Goal: Information Seeking & Learning: Find specific fact

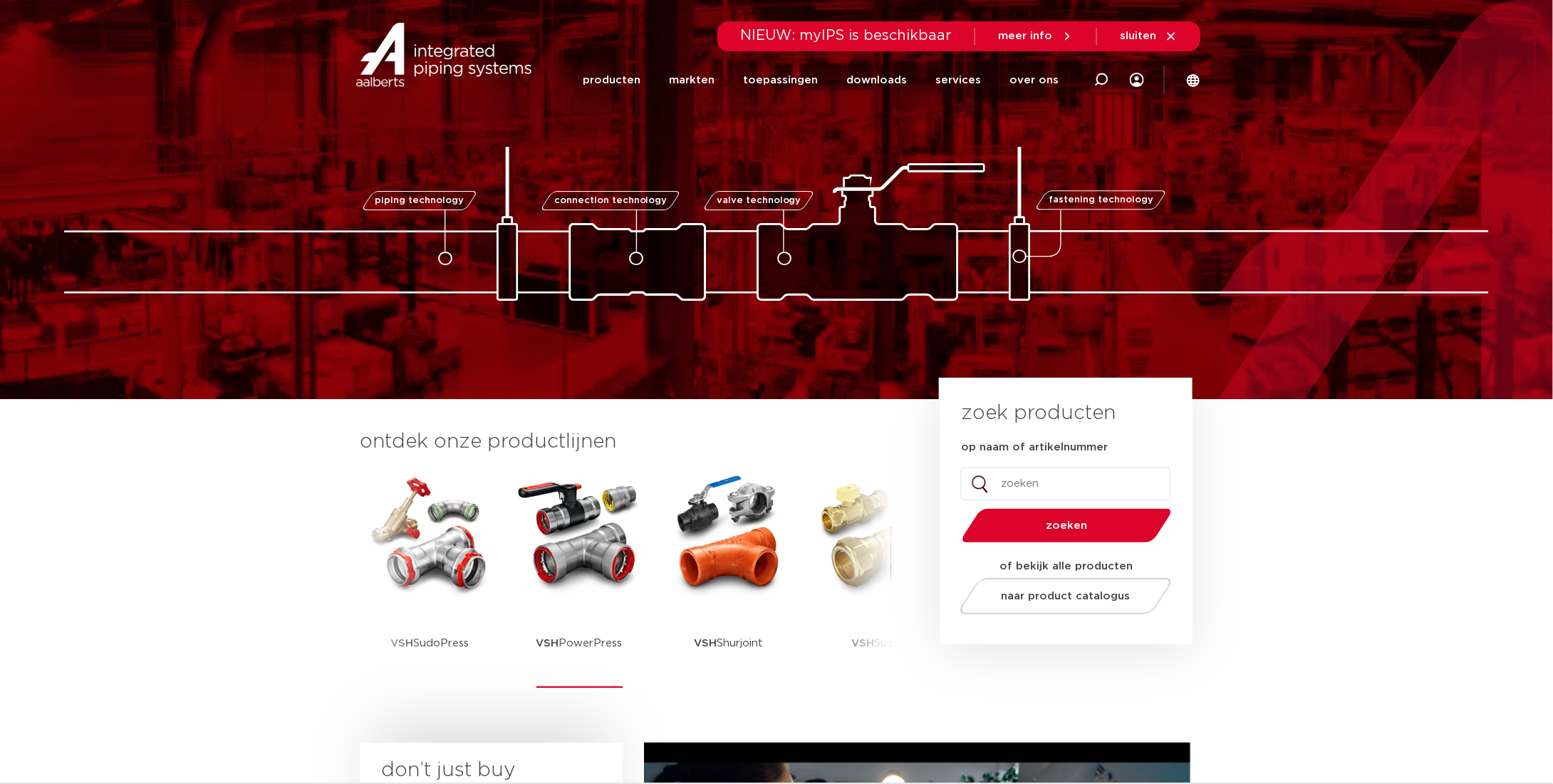
click at [545, 540] on img at bounding box center [579, 534] width 128 height 128
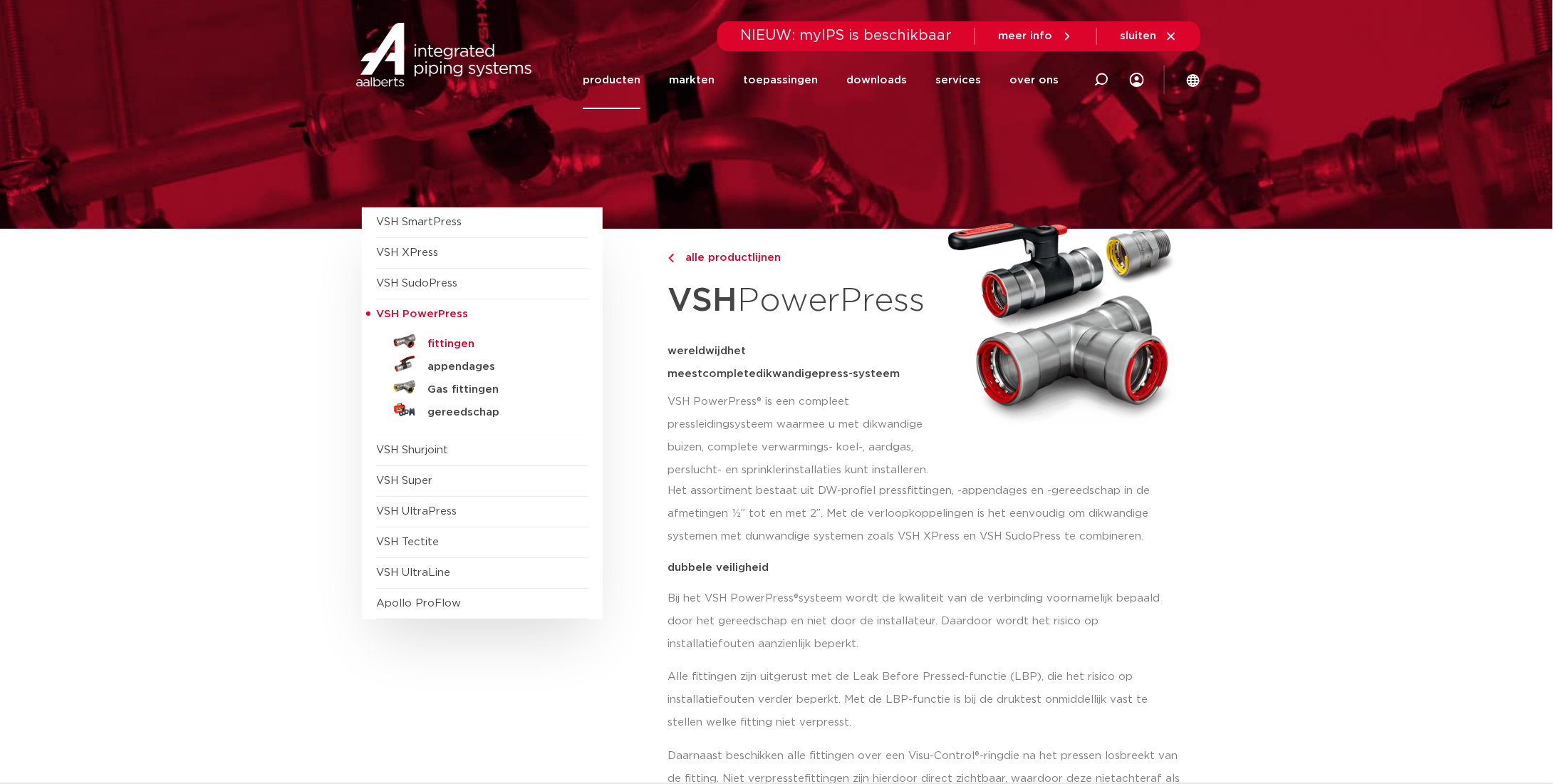
click at [454, 340] on h5 "fittingen" at bounding box center [498, 344] width 141 height 13
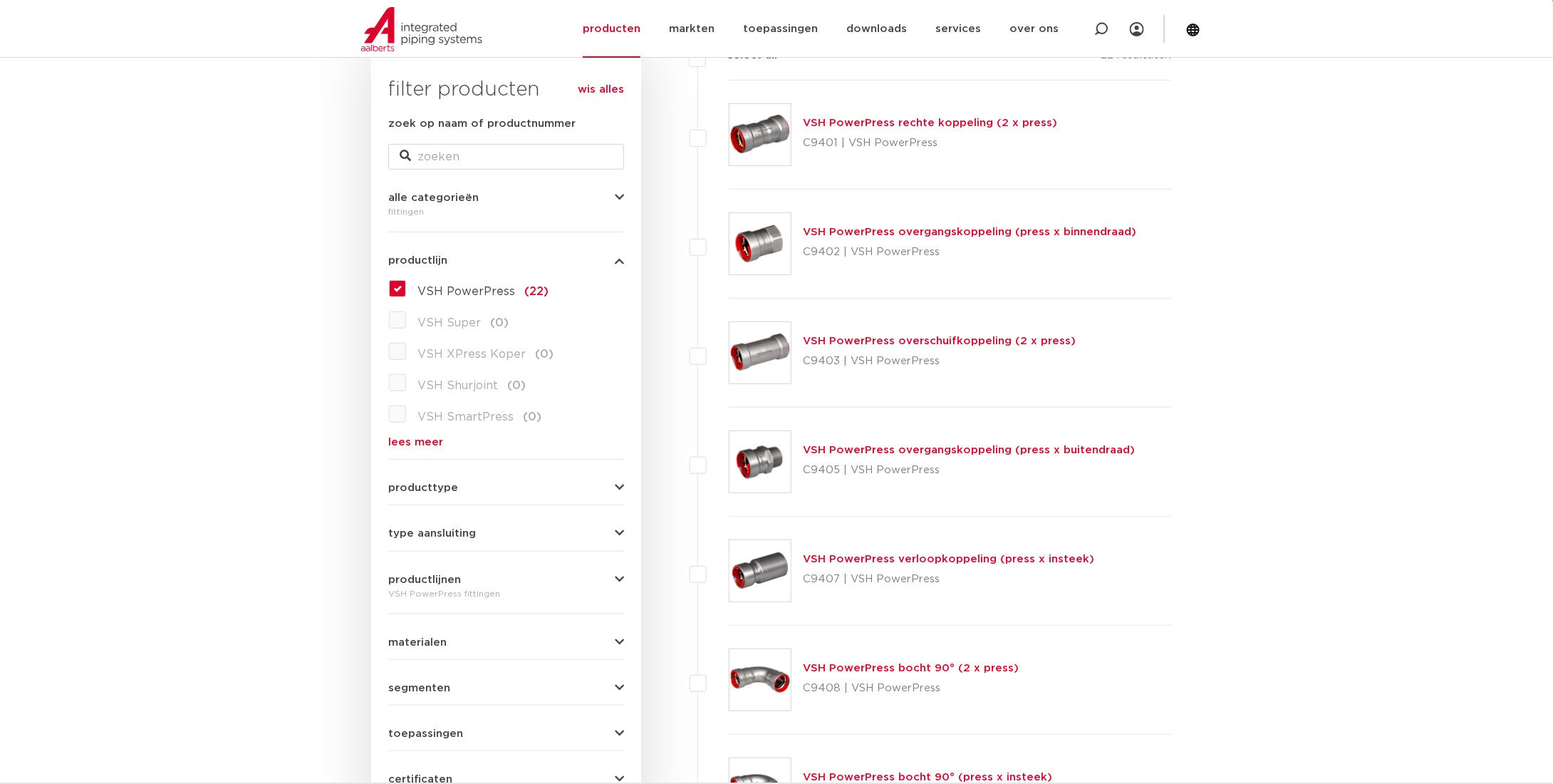
click at [872, 556] on link "VSH PowerPress verloopkoppeling (press x insteek)" at bounding box center [949, 558] width 292 height 11
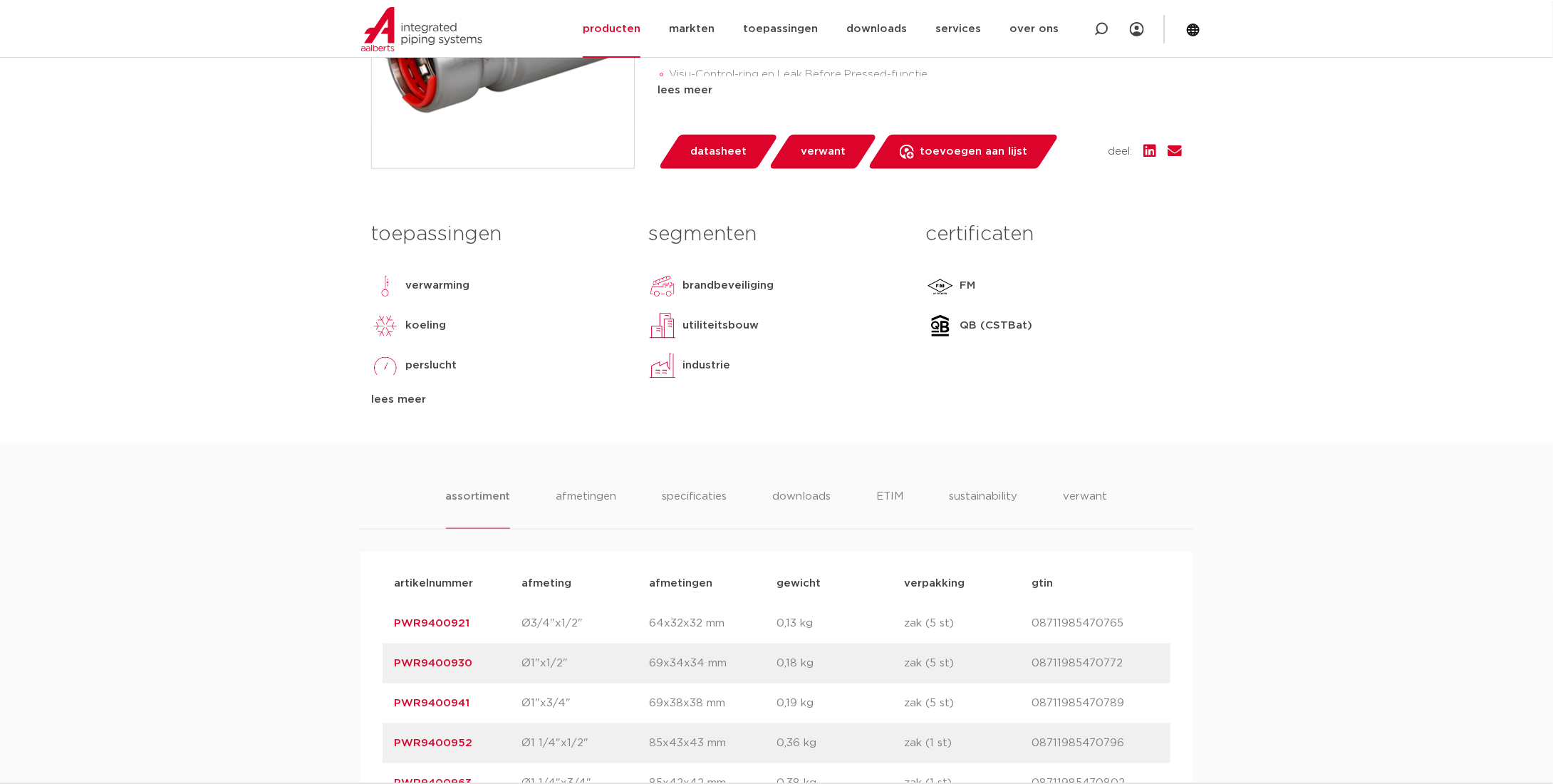
scroll to position [499, 0]
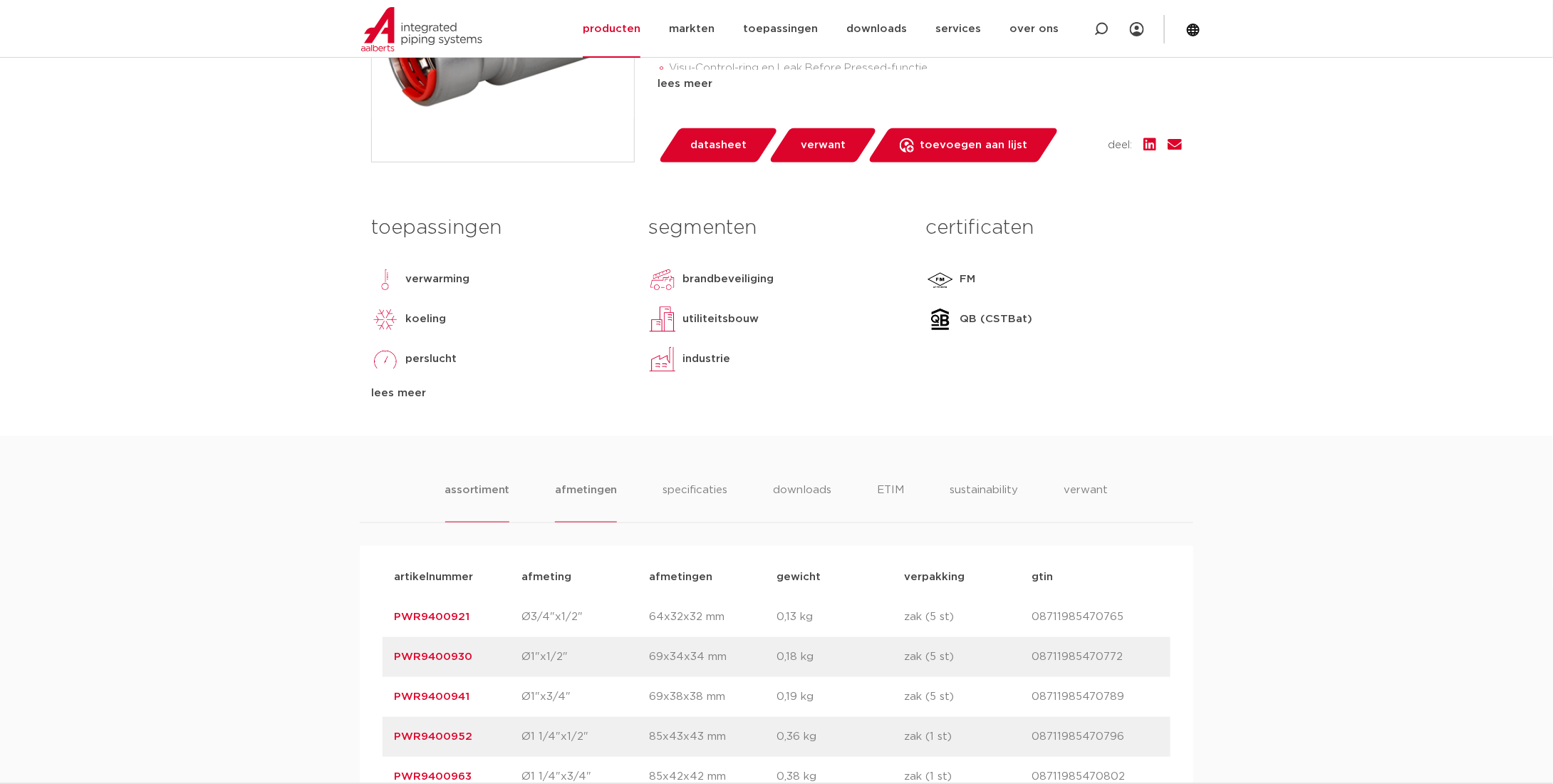
click at [591, 493] on li "afmetingen" at bounding box center [586, 502] width 62 height 41
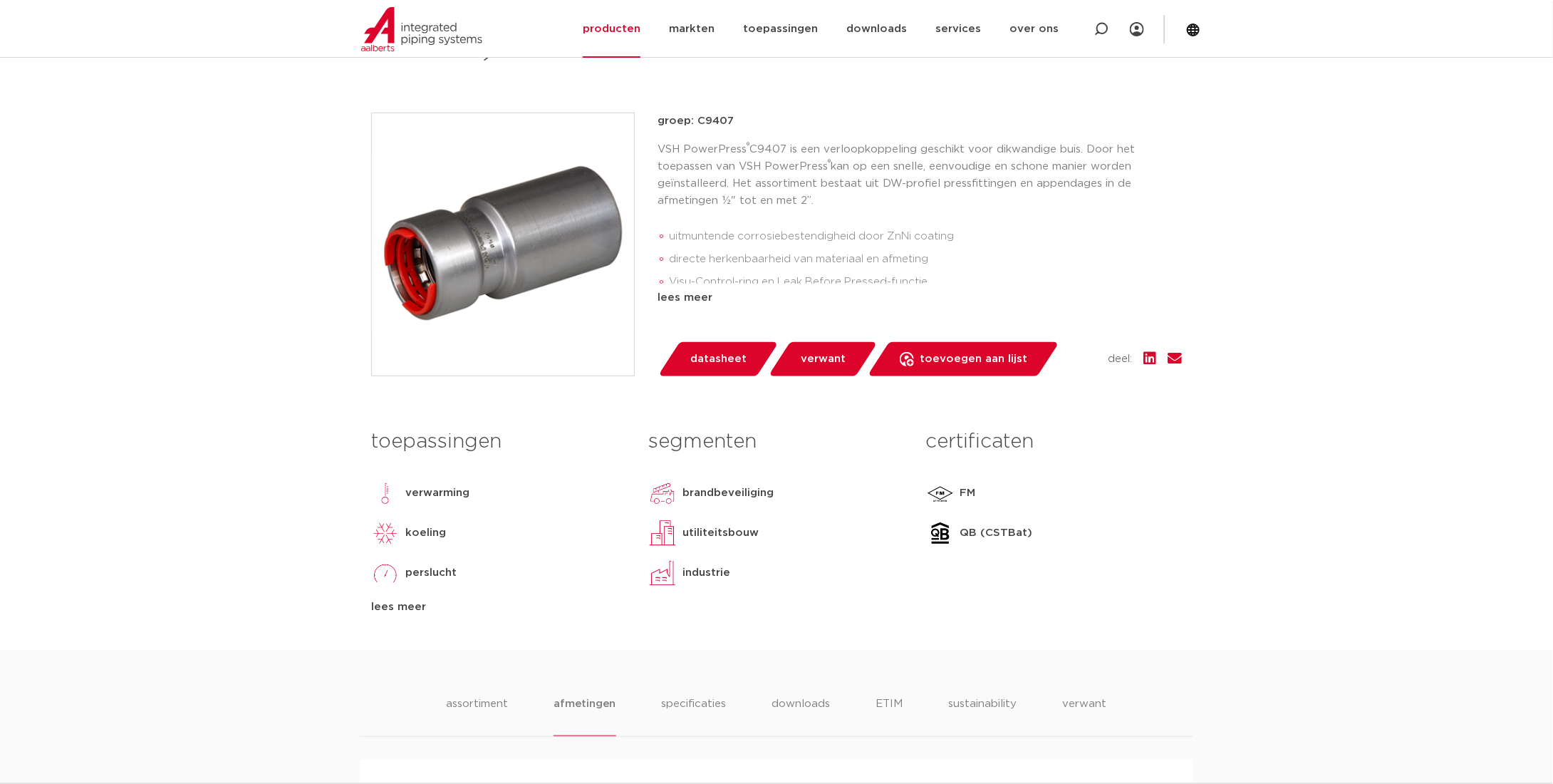
scroll to position [0, 0]
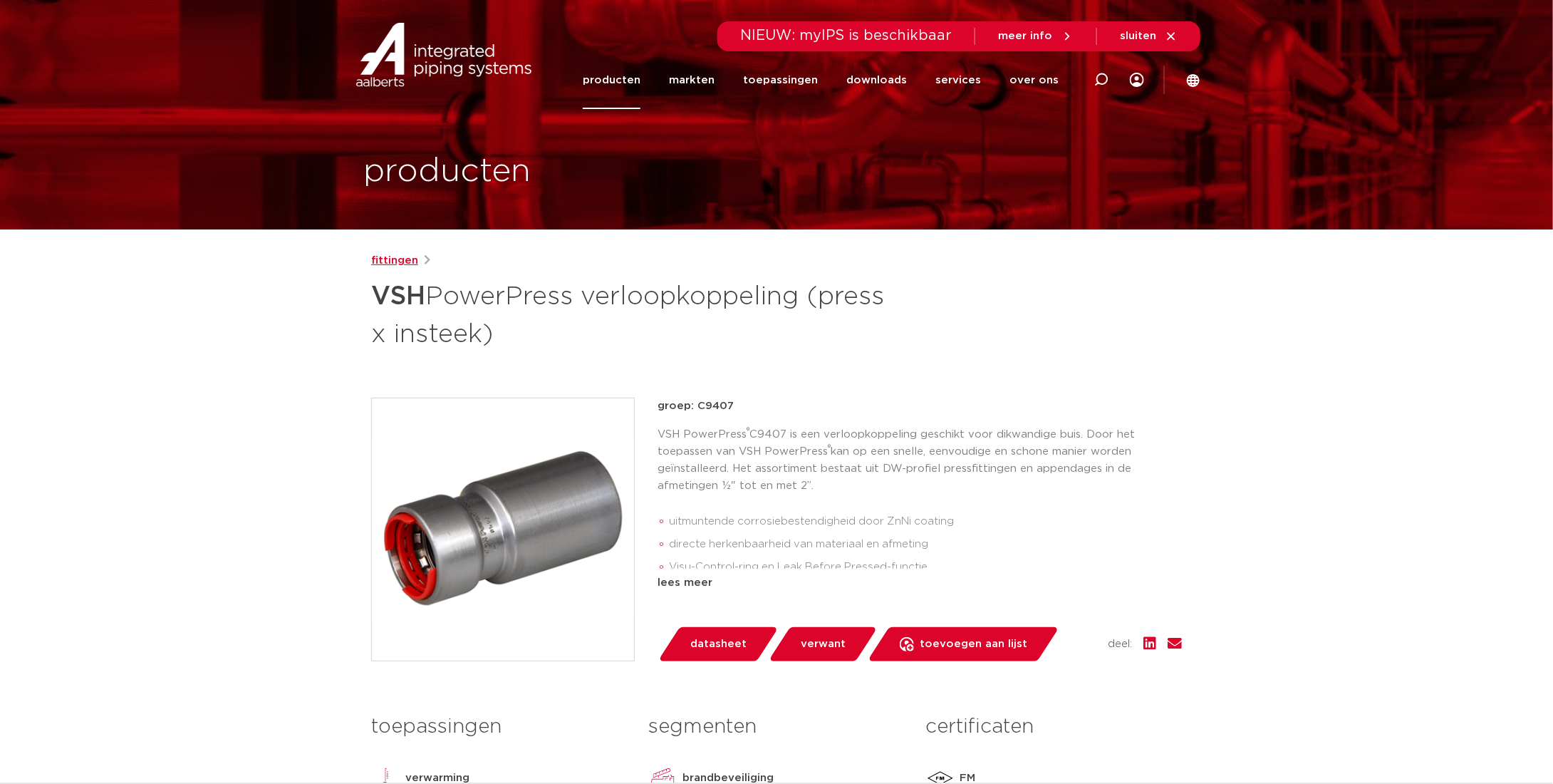
click at [400, 259] on link "fittingen" at bounding box center [395, 261] width 47 height 17
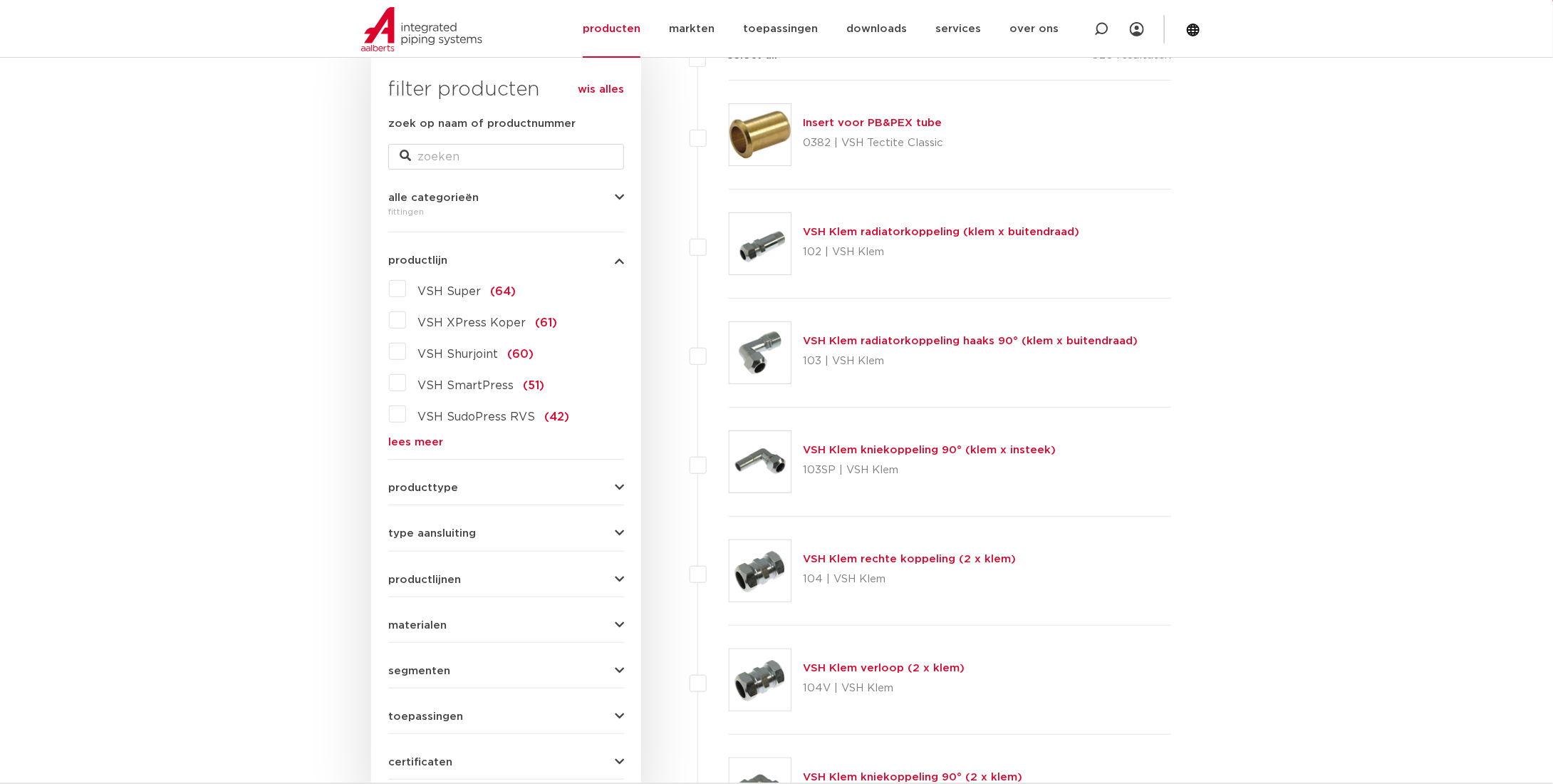
scroll to position [228, 0]
click at [461, 384] on span "VSH SmartPress" at bounding box center [466, 385] width 96 height 11
click at [0, 0] on input "VSH SmartPress (51)" at bounding box center [0, 0] width 0 height 0
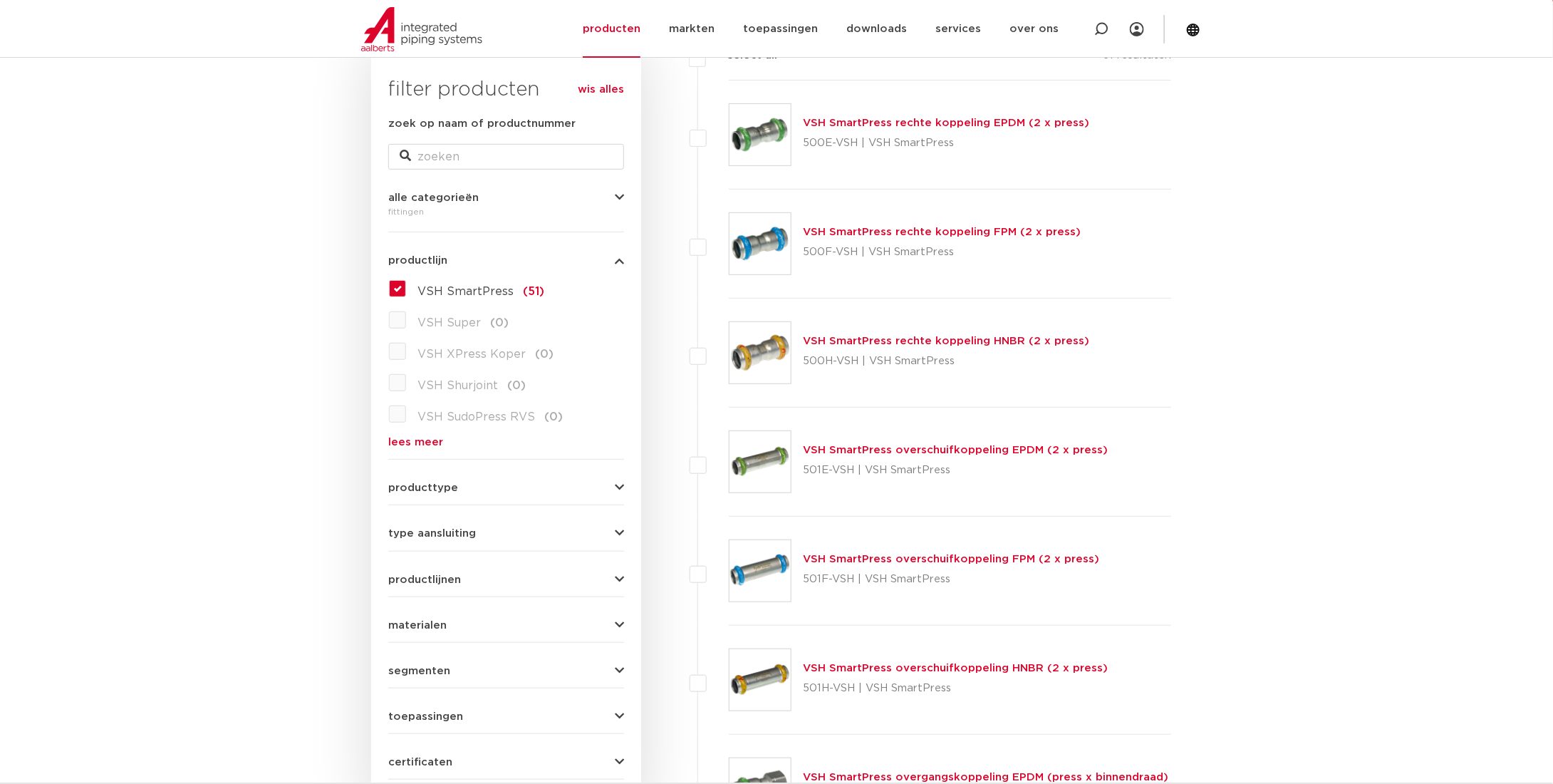
click at [478, 292] on span "VSH SmartPress" at bounding box center [466, 292] width 96 height 11
click at [0, 0] on input "VSH SmartPress (51)" at bounding box center [0, 0] width 0 height 0
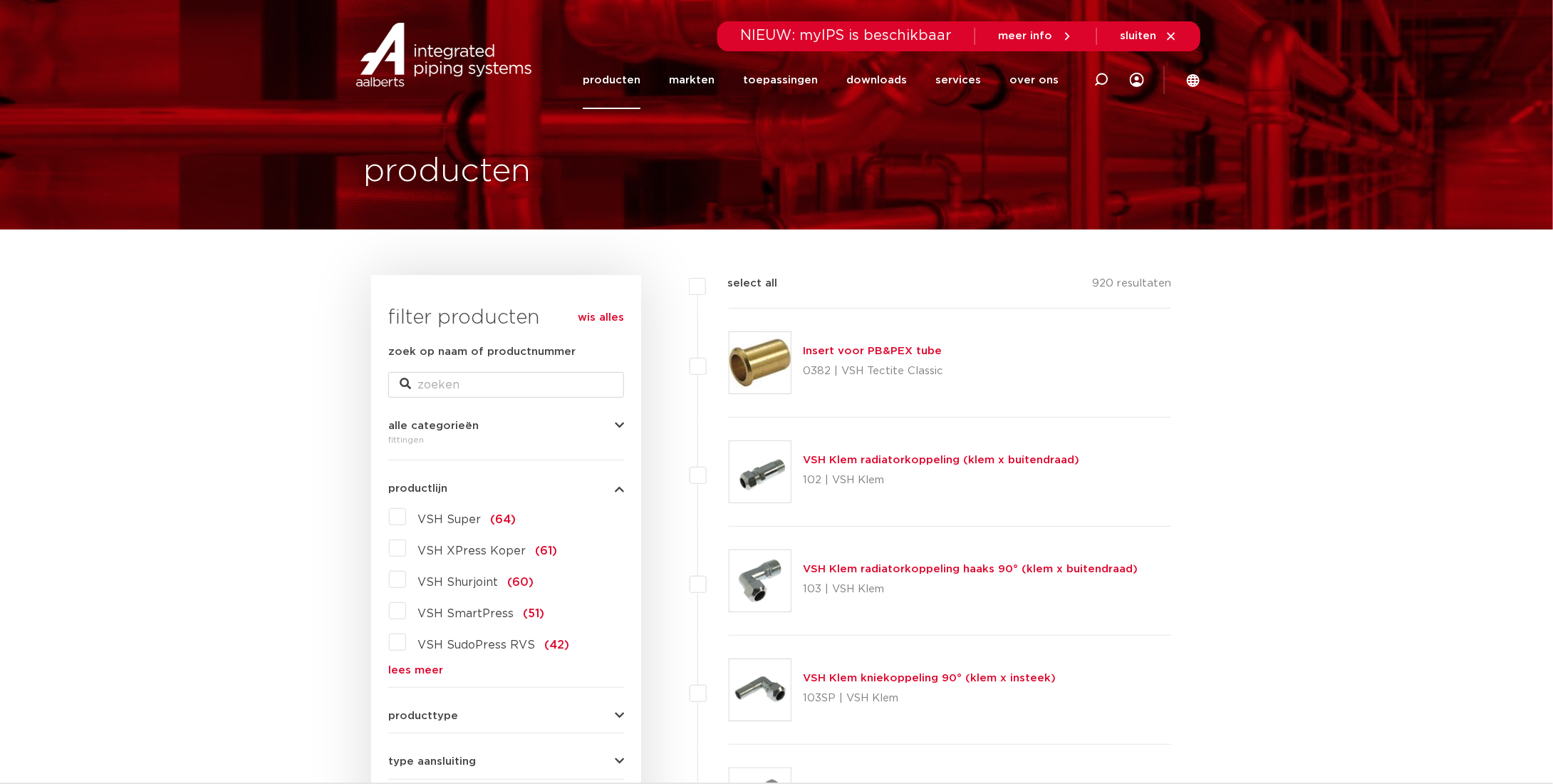
click at [416, 669] on link "lees meer" at bounding box center [506, 670] width 236 height 11
click at [430, 425] on span "alle categorieën" at bounding box center [433, 425] width 91 height 11
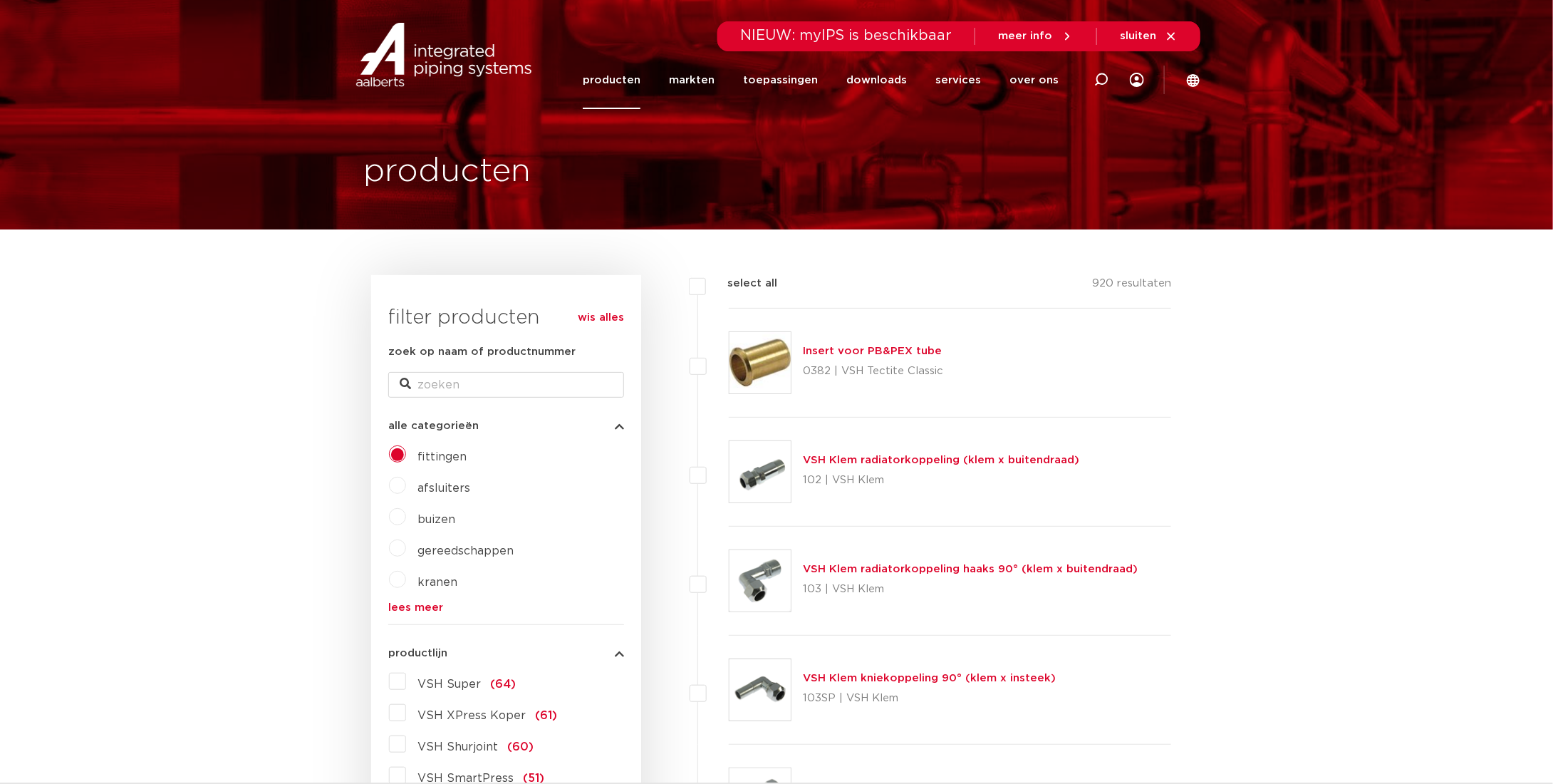
click at [436, 479] on label "afsluiters" at bounding box center [438, 485] width 64 height 23
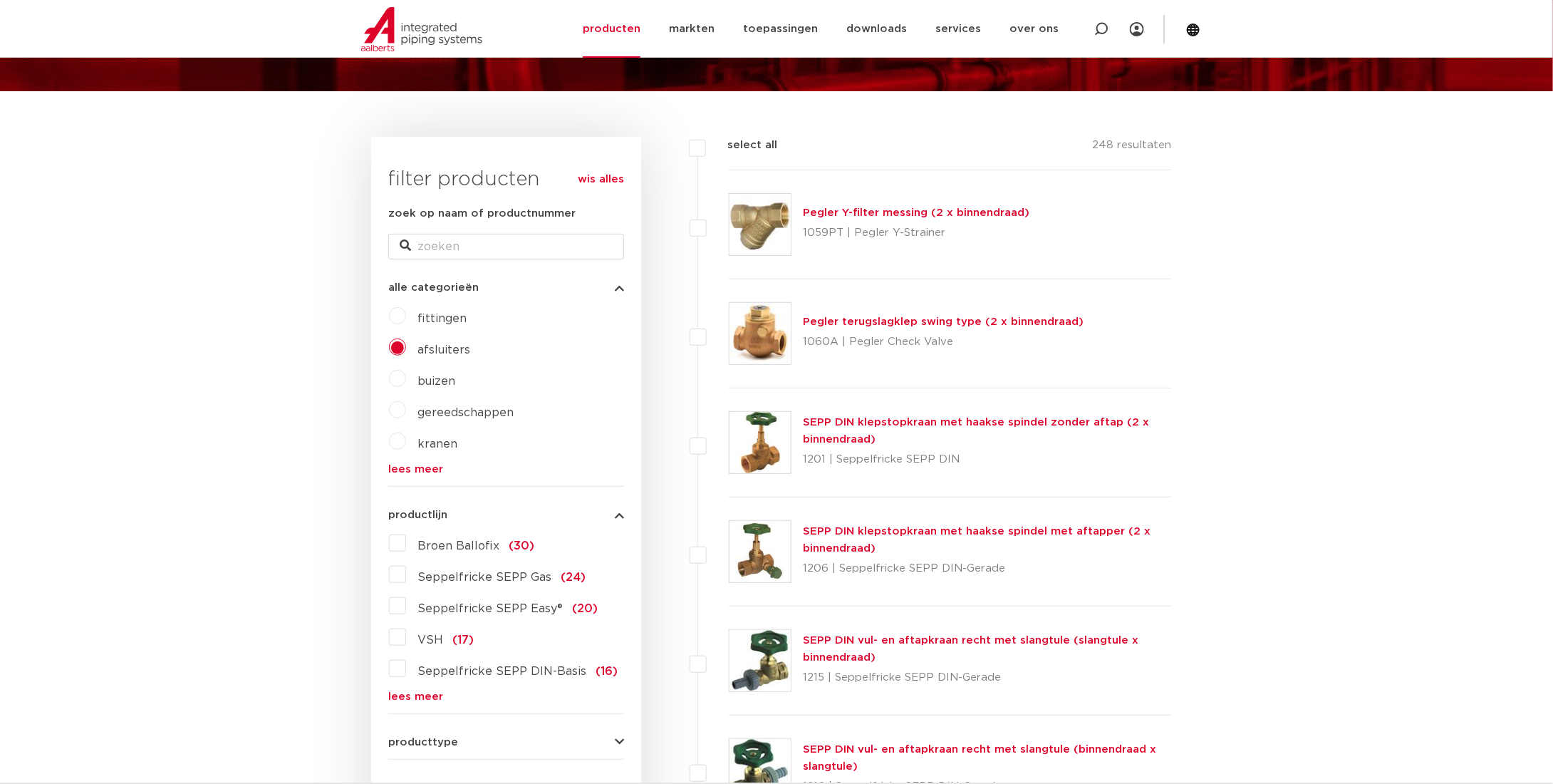
scroll to position [71, 0]
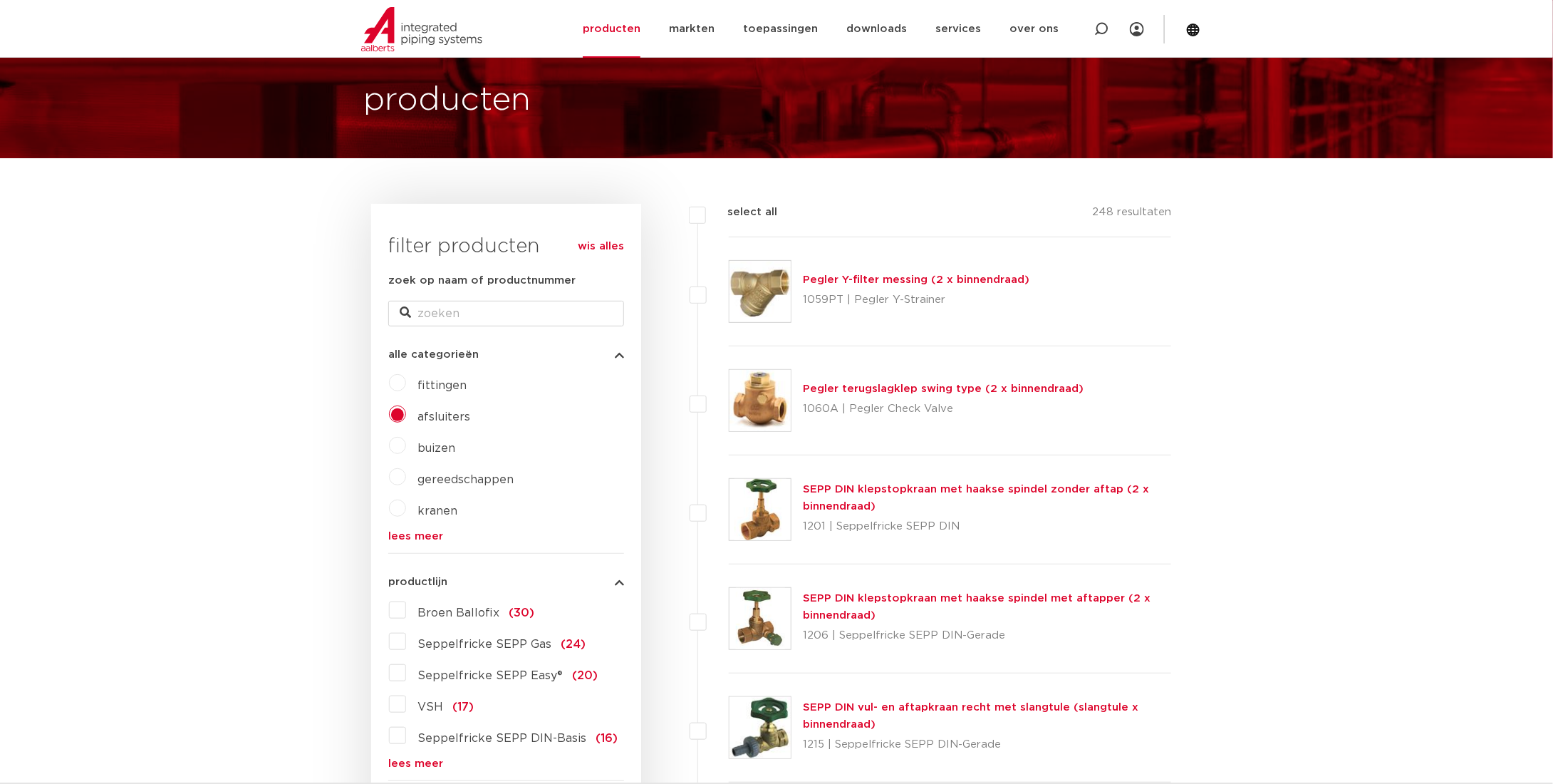
click at [862, 283] on link "Pegler Y-filter messing (2 x binnendraad)" at bounding box center [916, 280] width 226 height 11
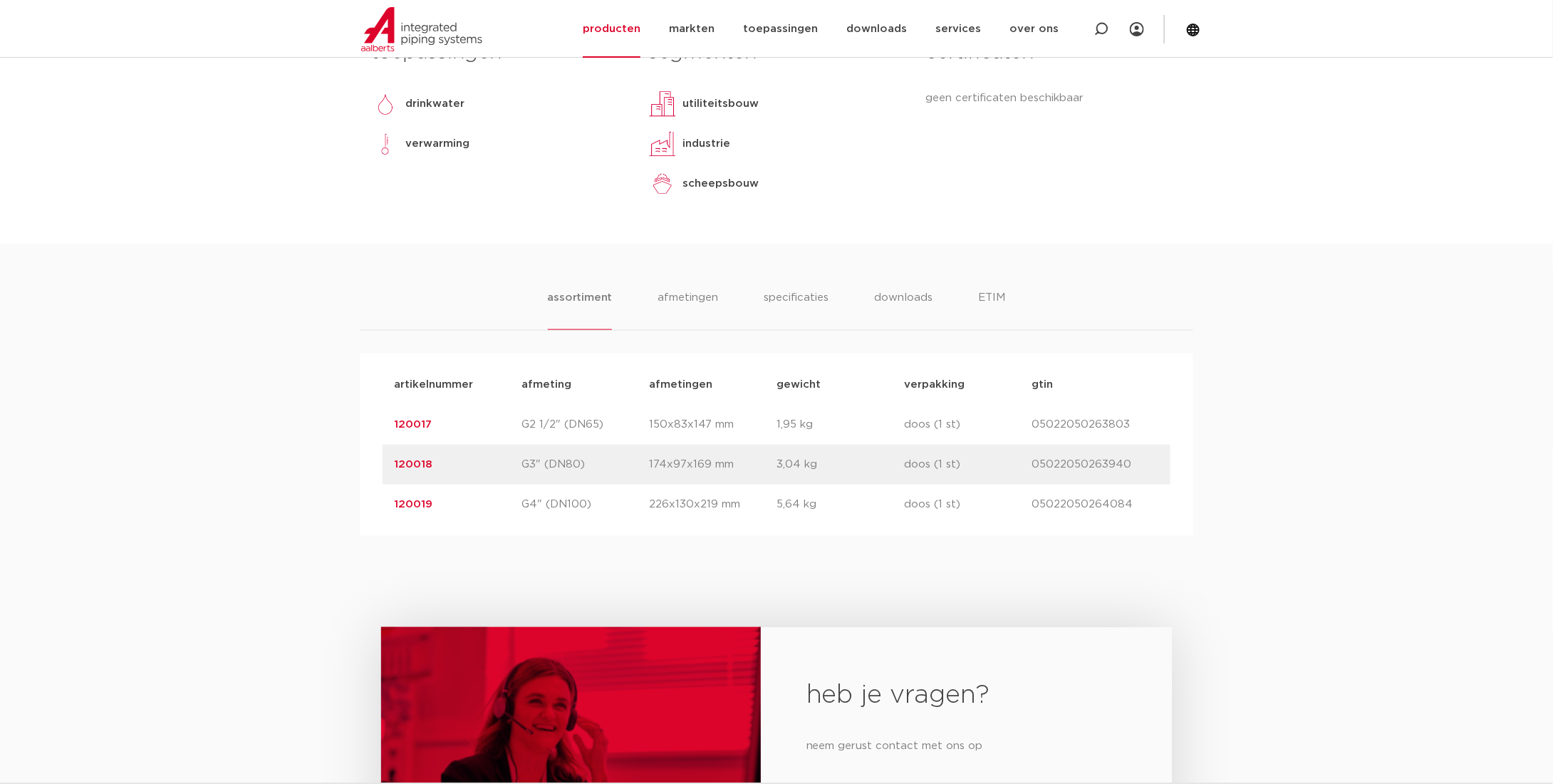
scroll to position [641, 0]
click at [694, 295] on li "afmetingen" at bounding box center [688, 308] width 62 height 41
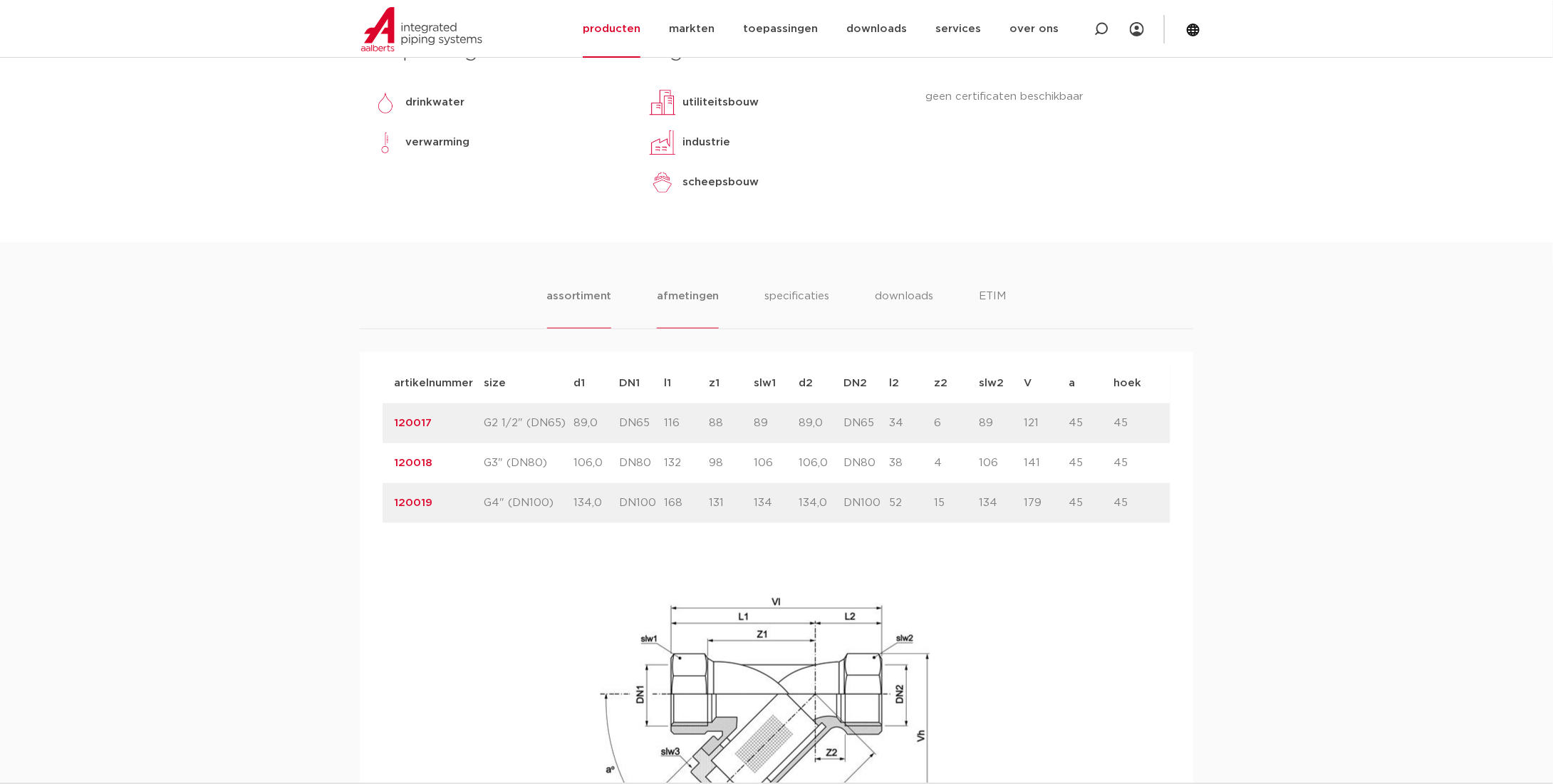
click at [589, 295] on li "assortiment" at bounding box center [579, 308] width 65 height 41
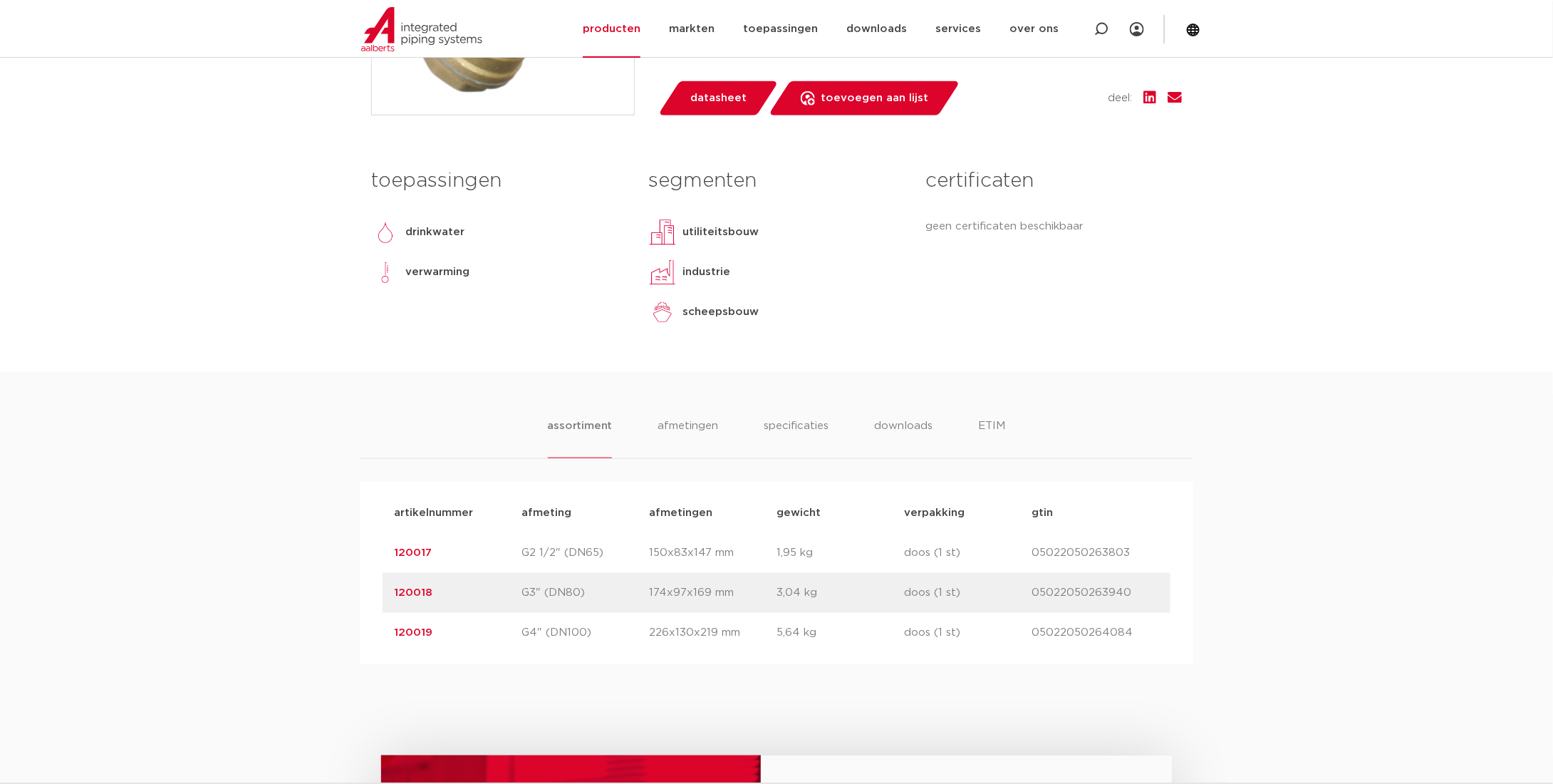
scroll to position [428, 0]
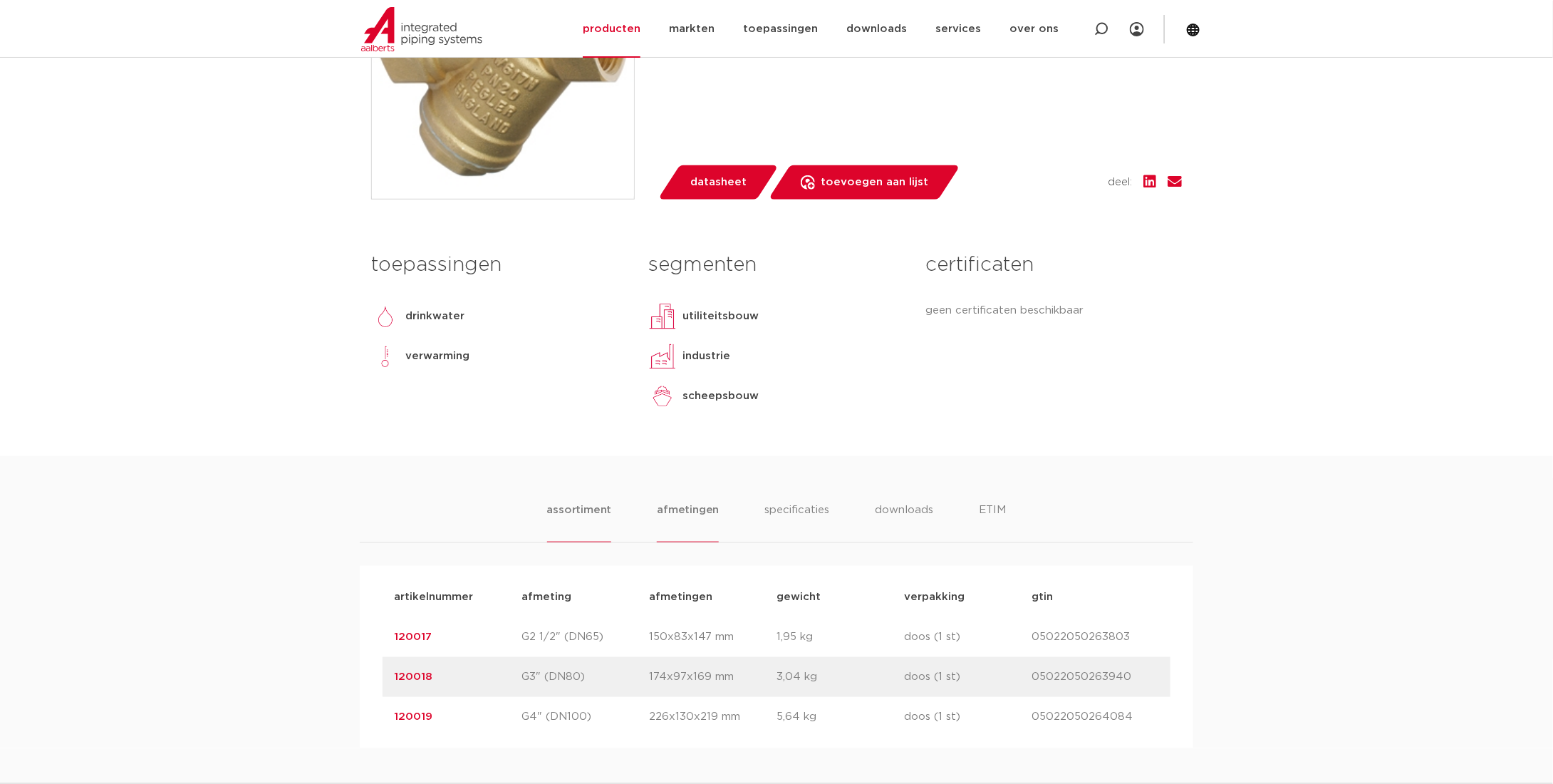
click at [693, 509] on li "afmetingen" at bounding box center [688, 522] width 62 height 41
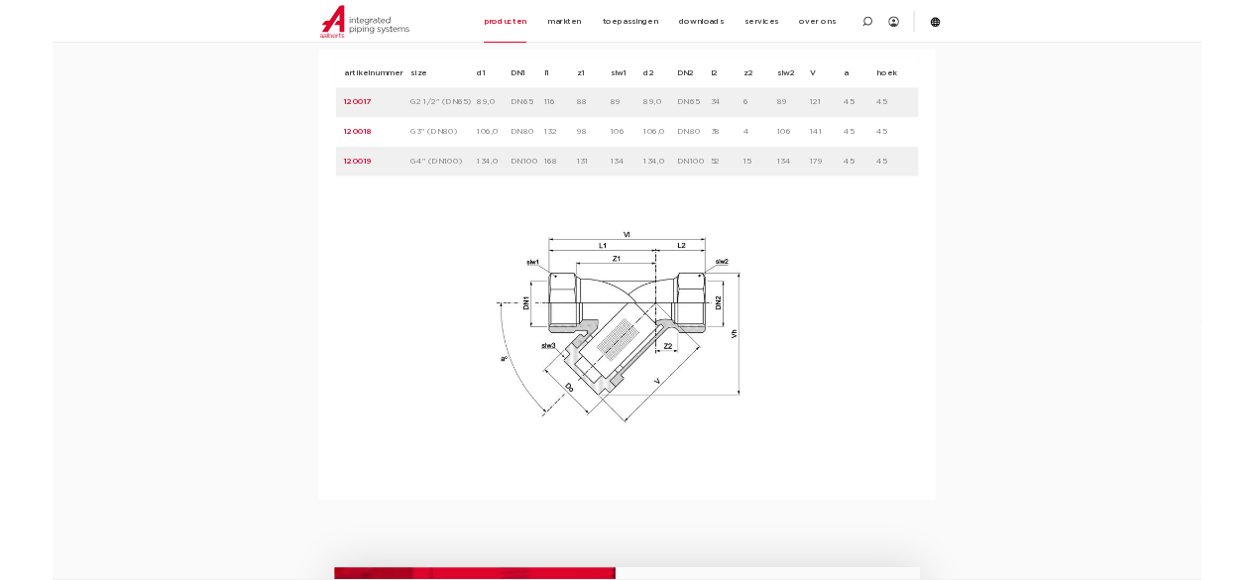
scroll to position [1190, 0]
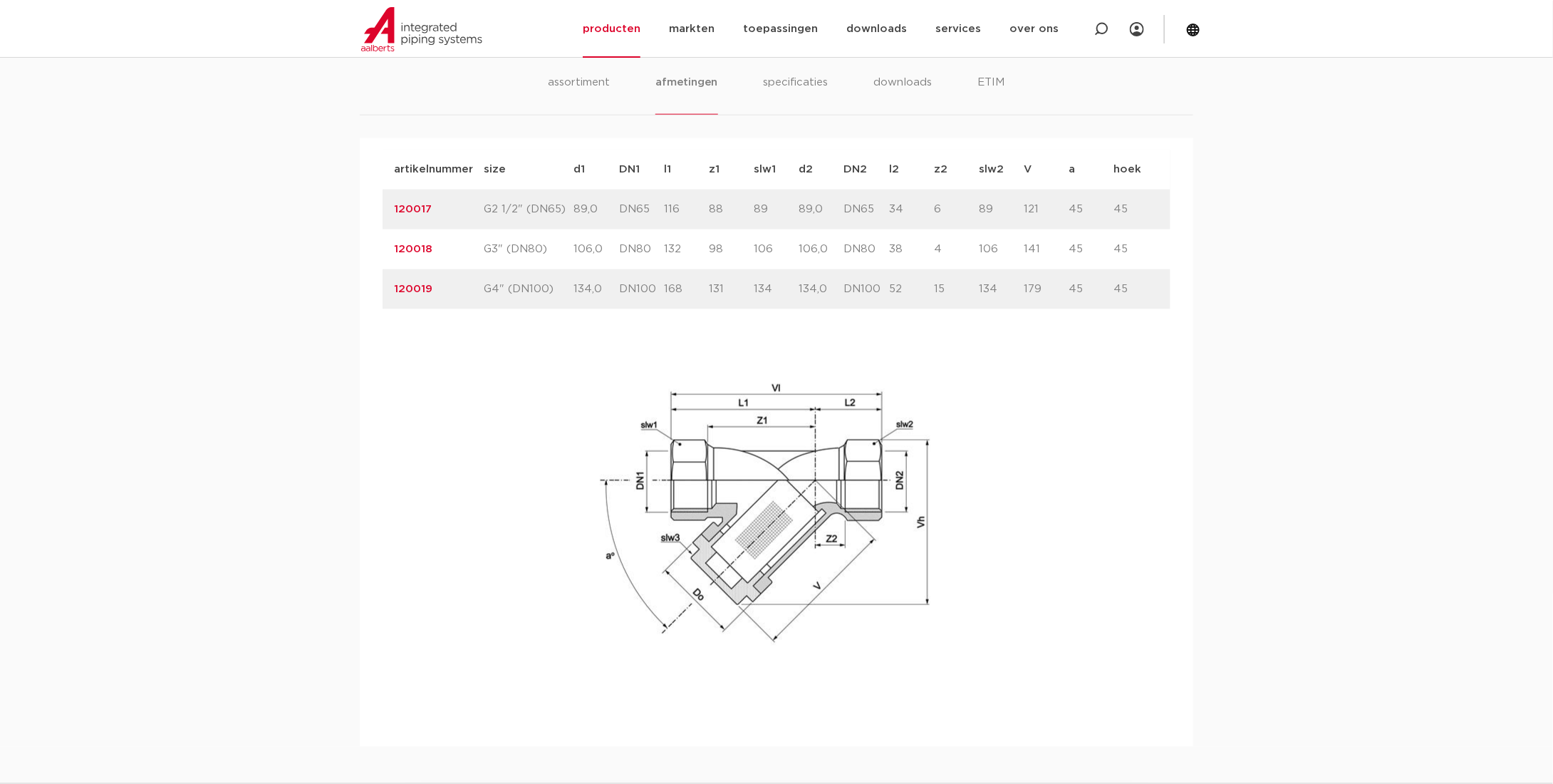
click at [1032, 570] on div "artikelnummer size d1 DN1" at bounding box center [776, 430] width 788 height 563
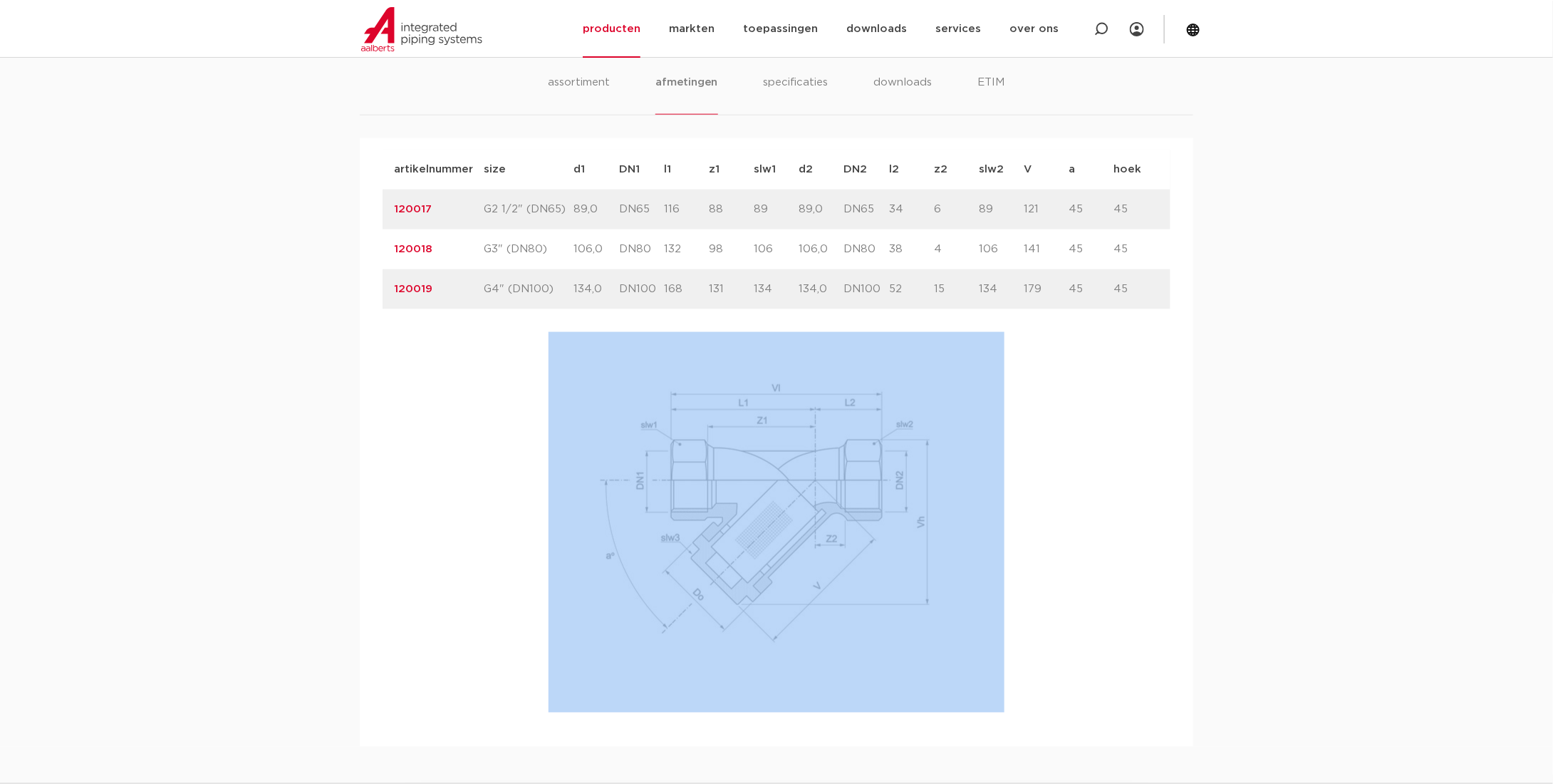
drag, startPoint x: 512, startPoint y: 368, endPoint x: 834, endPoint y: 602, distance: 398.0
click at [834, 603] on div "artikelnummer size d1 DN1" at bounding box center [776, 430] width 788 height 563
click at [1252, 617] on div "assortiment afmetingen specificaties downloads ETIM assortiment afmetingen spec…" at bounding box center [776, 387] width 1553 height 718
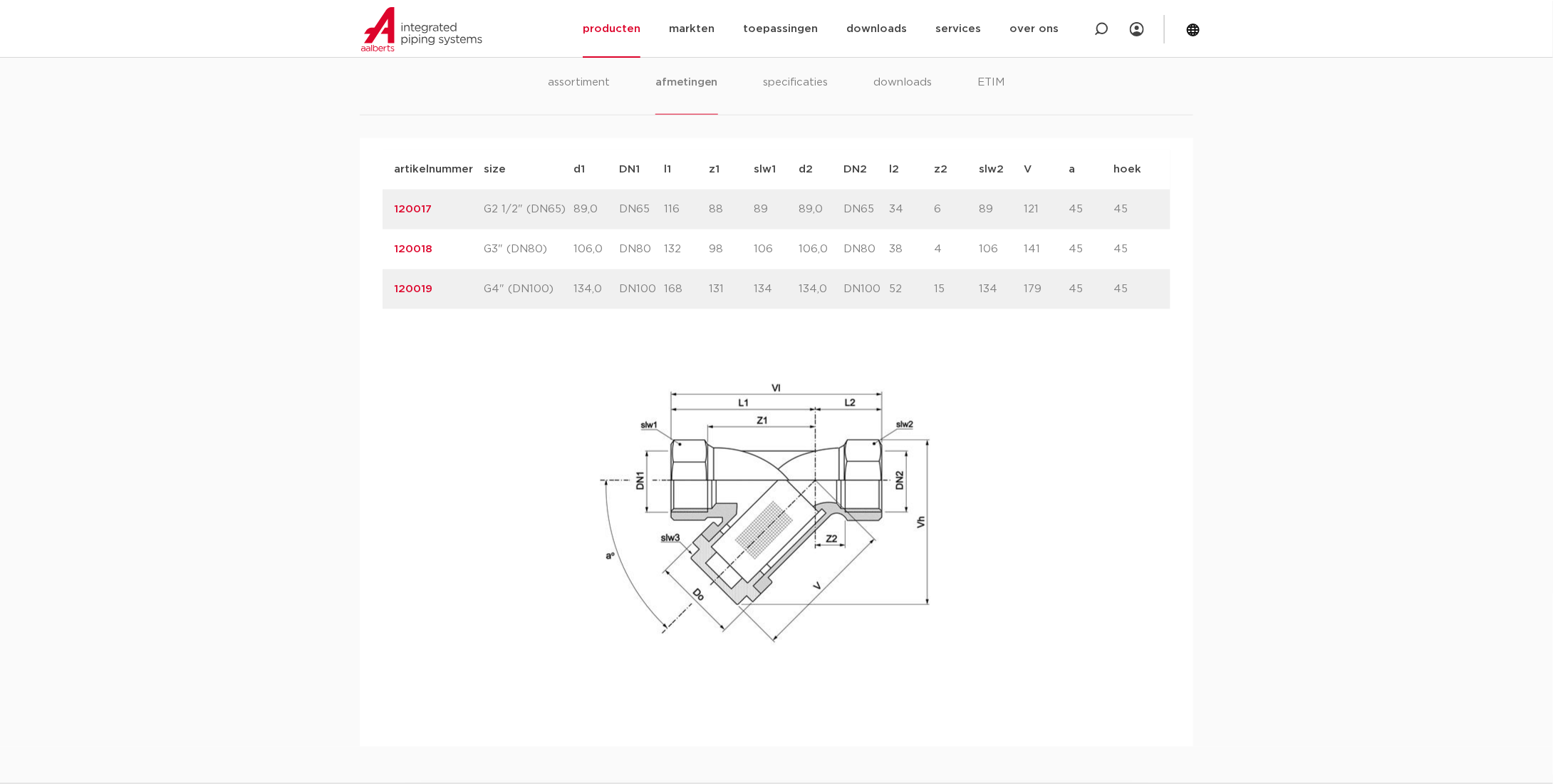
click at [1039, 648] on div "artikelnummer size d1 DN1" at bounding box center [776, 430] width 788 height 563
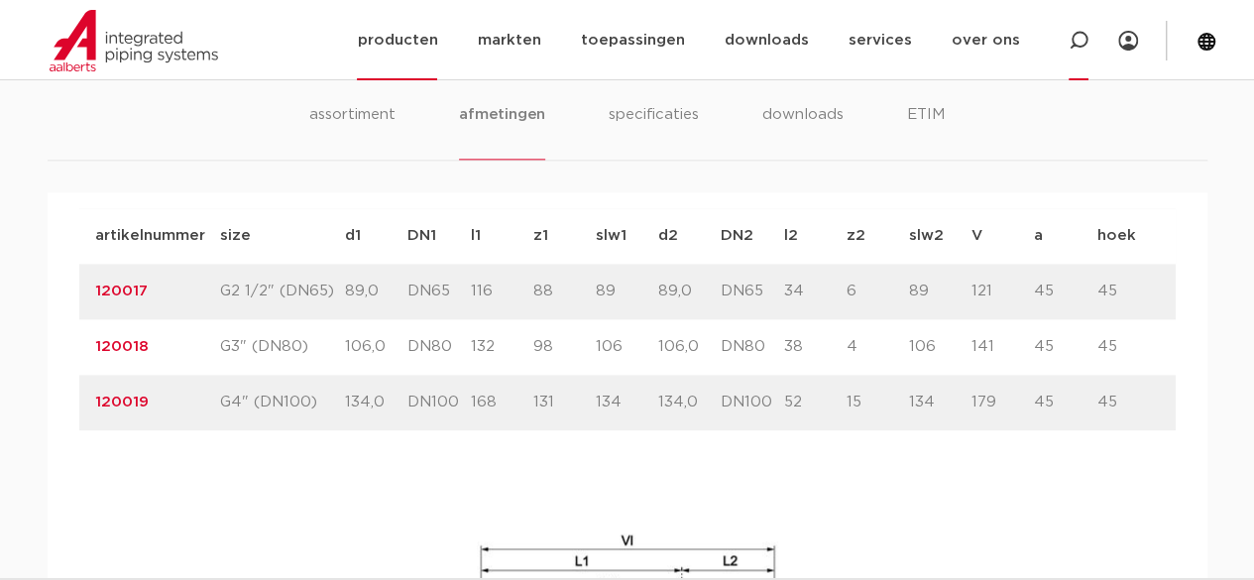
click at [1083, 40] on icon at bounding box center [1079, 41] width 20 height 20
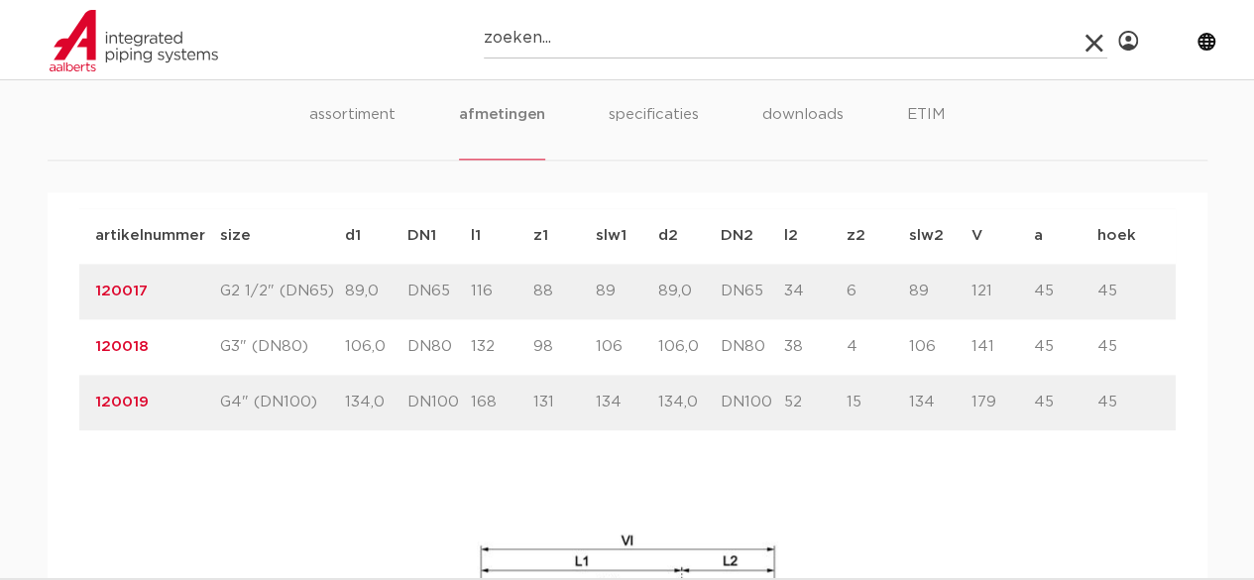
paste input "0863038"
type input "0863038"
click button "Zoeken" at bounding box center [0, 0] width 0 height 0
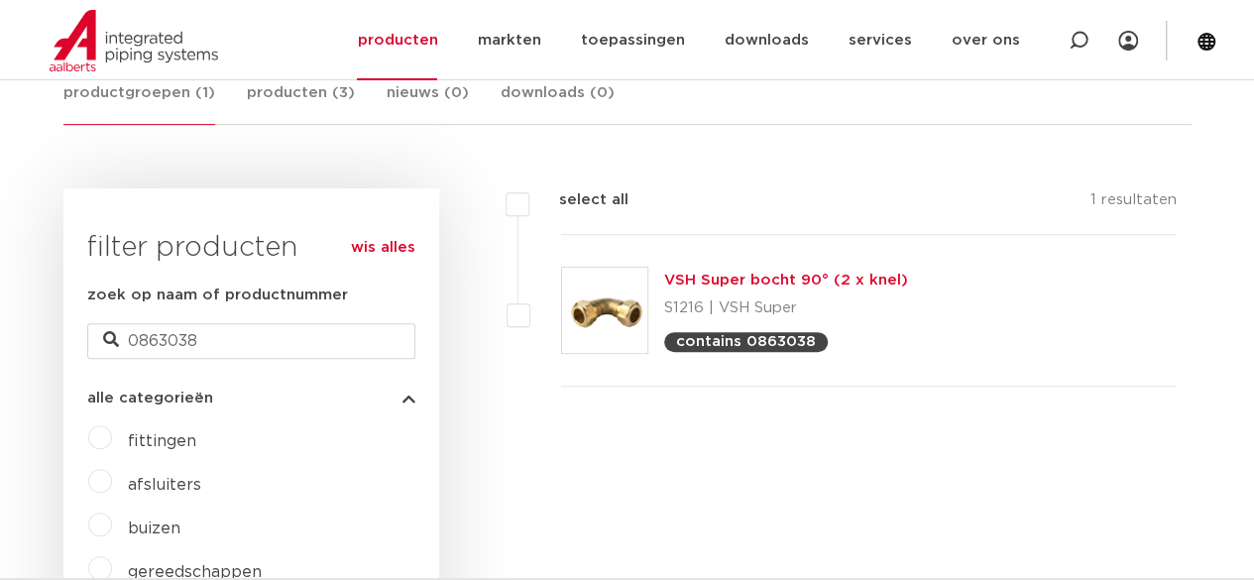
scroll to position [397, 0]
click at [745, 275] on link "VSH Super bocht 90° (2 x knel)" at bounding box center [786, 280] width 244 height 15
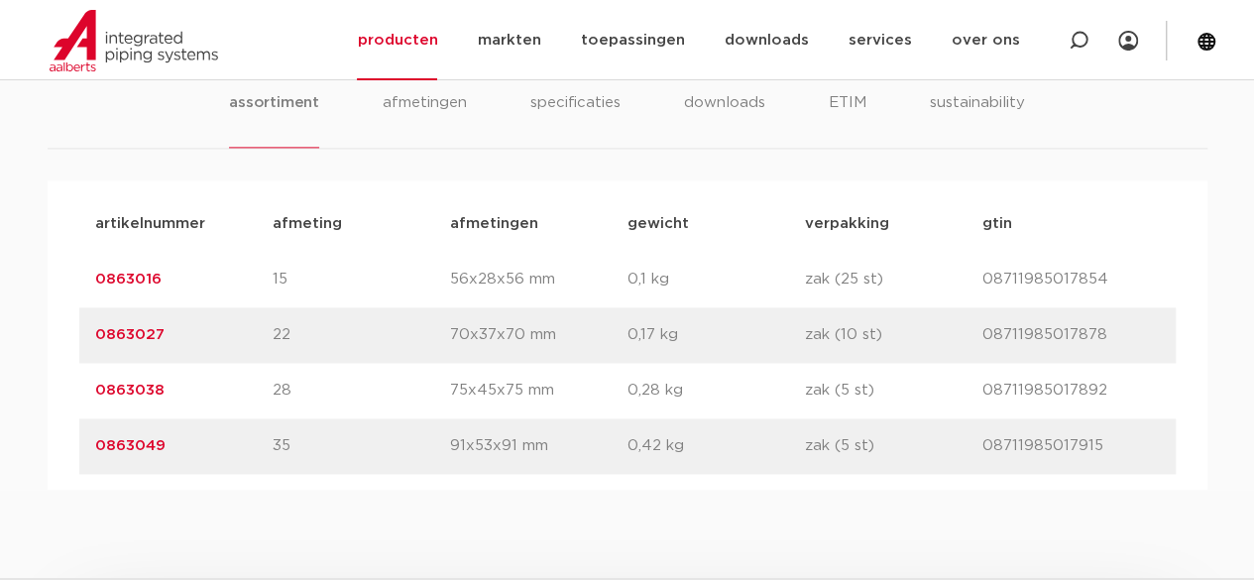
scroll to position [1289, 0]
click at [142, 390] on link "0863038" at bounding box center [129, 392] width 69 height 15
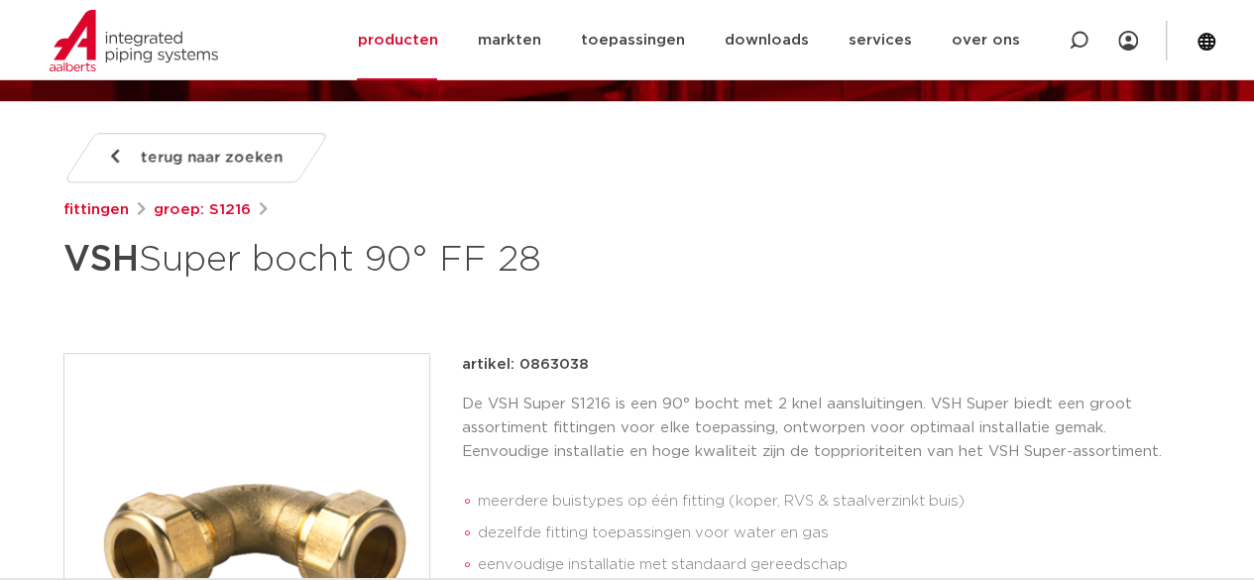
scroll to position [99, 0]
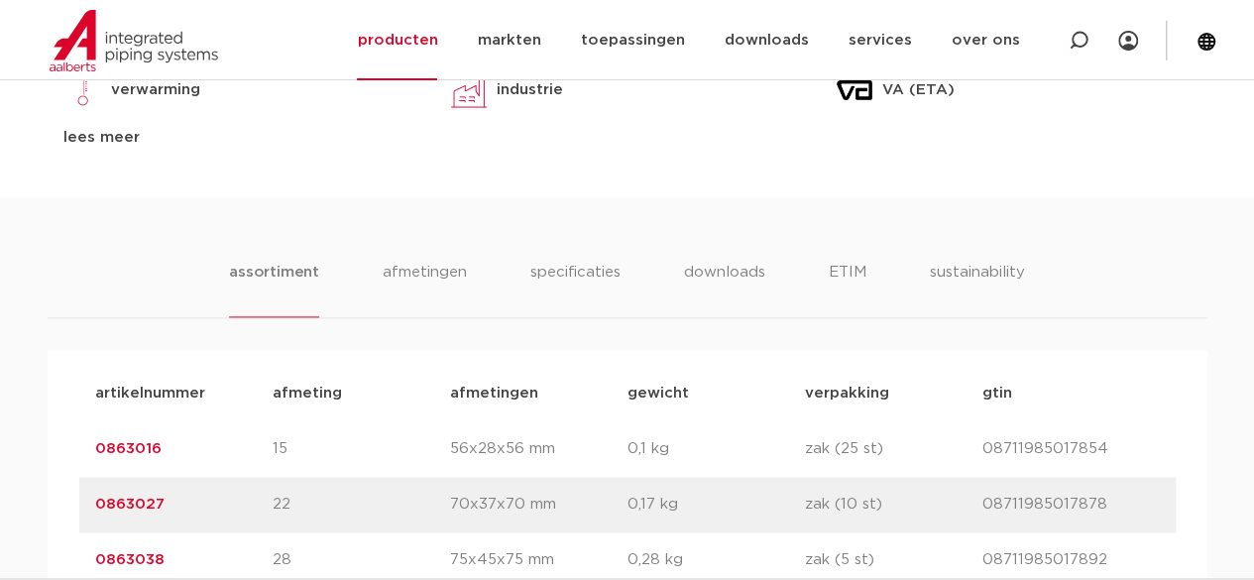
scroll to position [1190, 0]
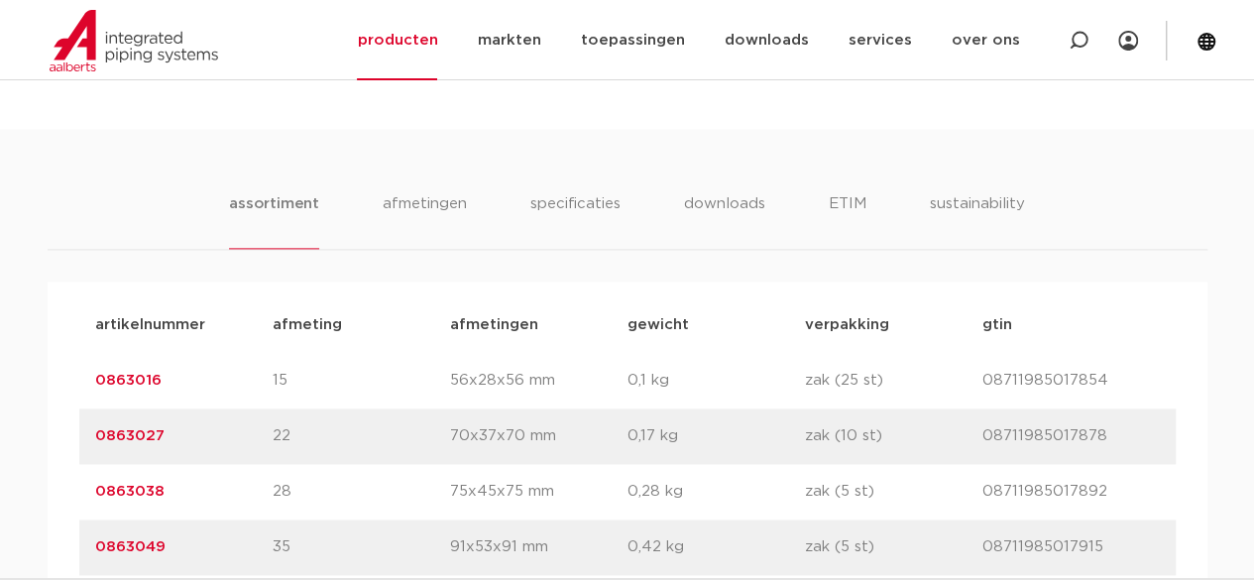
click at [150, 382] on link "0863016" at bounding box center [128, 380] width 66 height 15
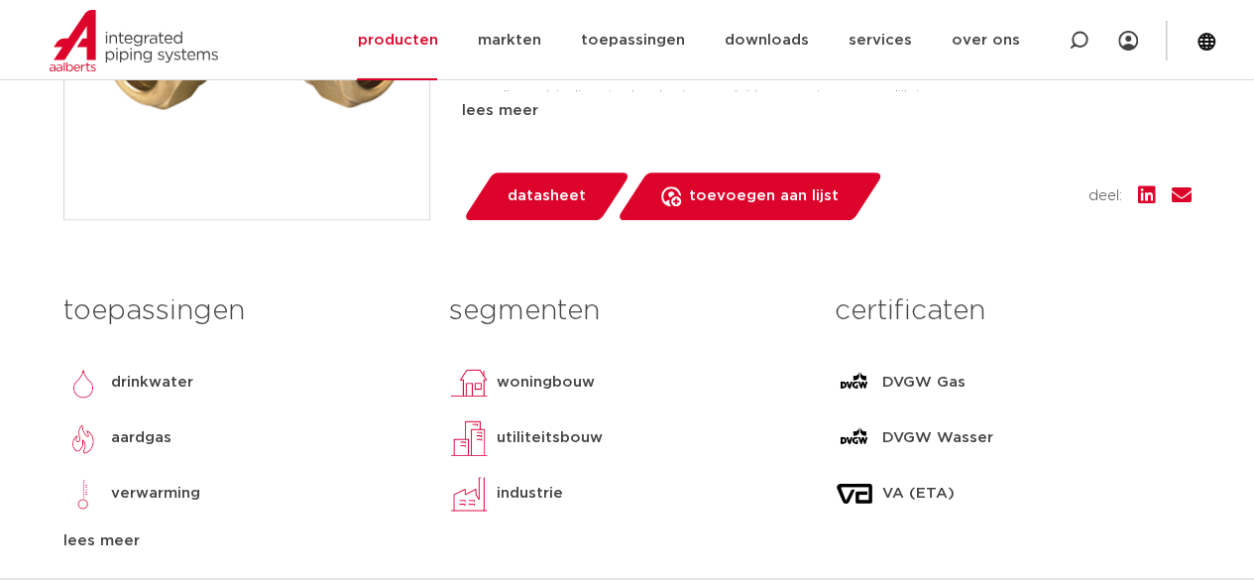
scroll to position [694, 0]
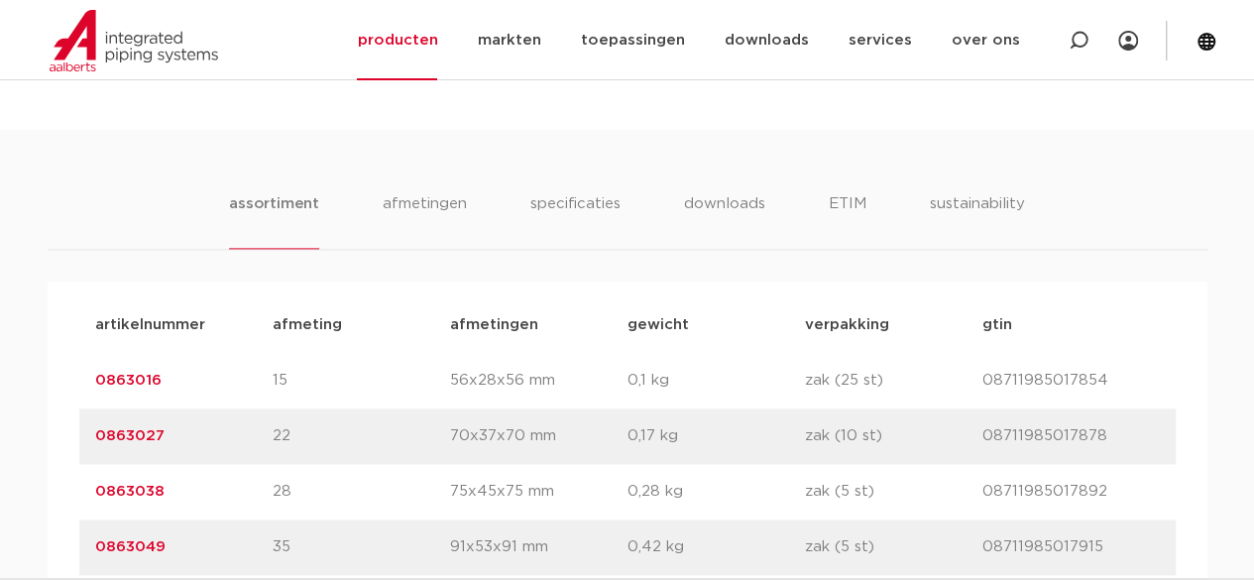
drag, startPoint x: 291, startPoint y: 493, endPoint x: 281, endPoint y: 498, distance: 12.0
click at [273, 493] on p "28" at bounding box center [361, 492] width 177 height 24
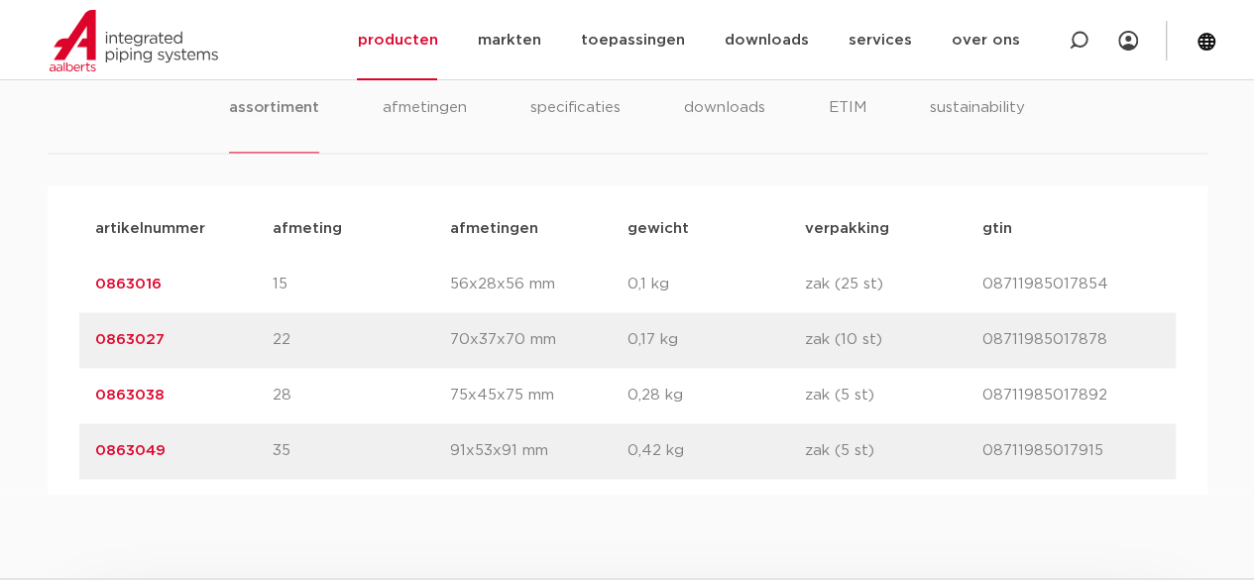
scroll to position [1289, 0]
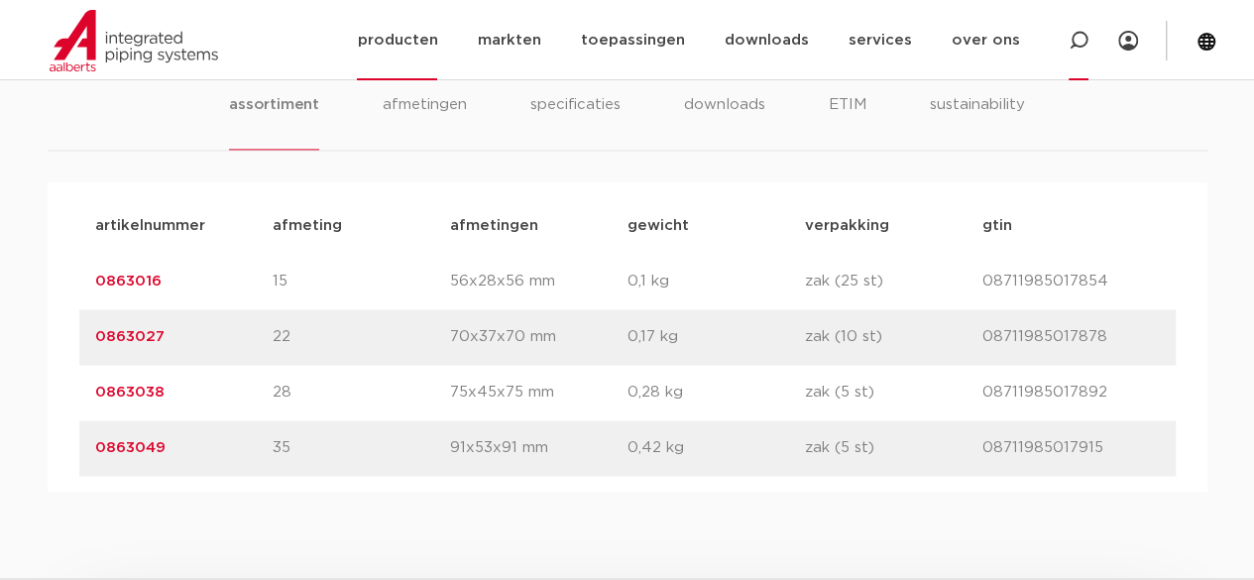
click at [1089, 38] on div at bounding box center [1078, 40] width 79 height 80
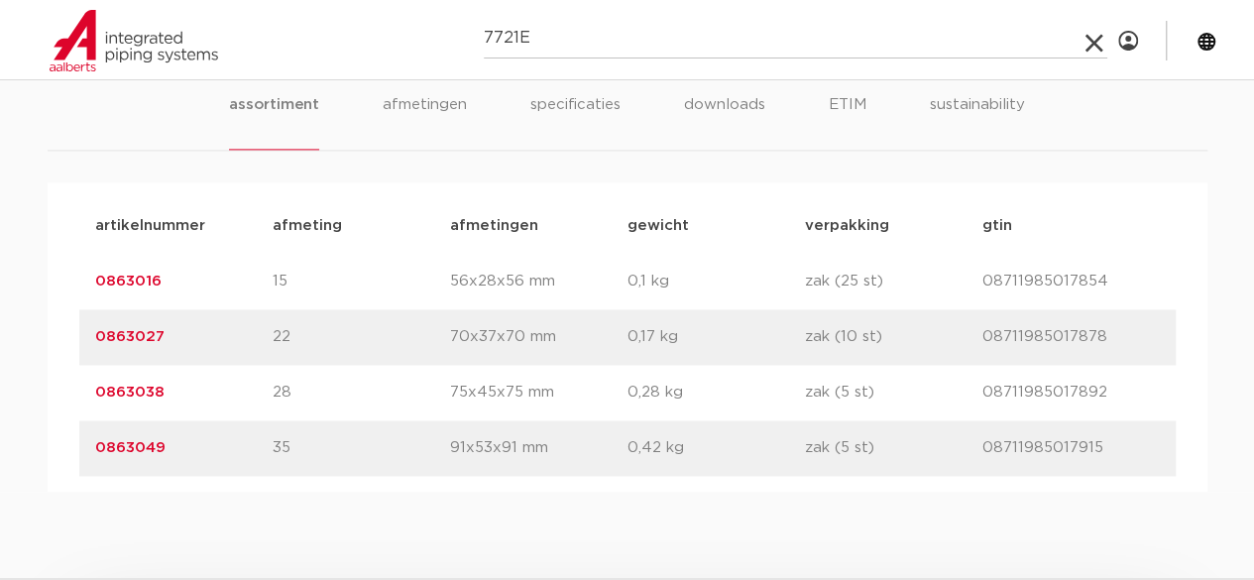
type input "7721E"
click button "Zoeken" at bounding box center [0, 0] width 0 height 0
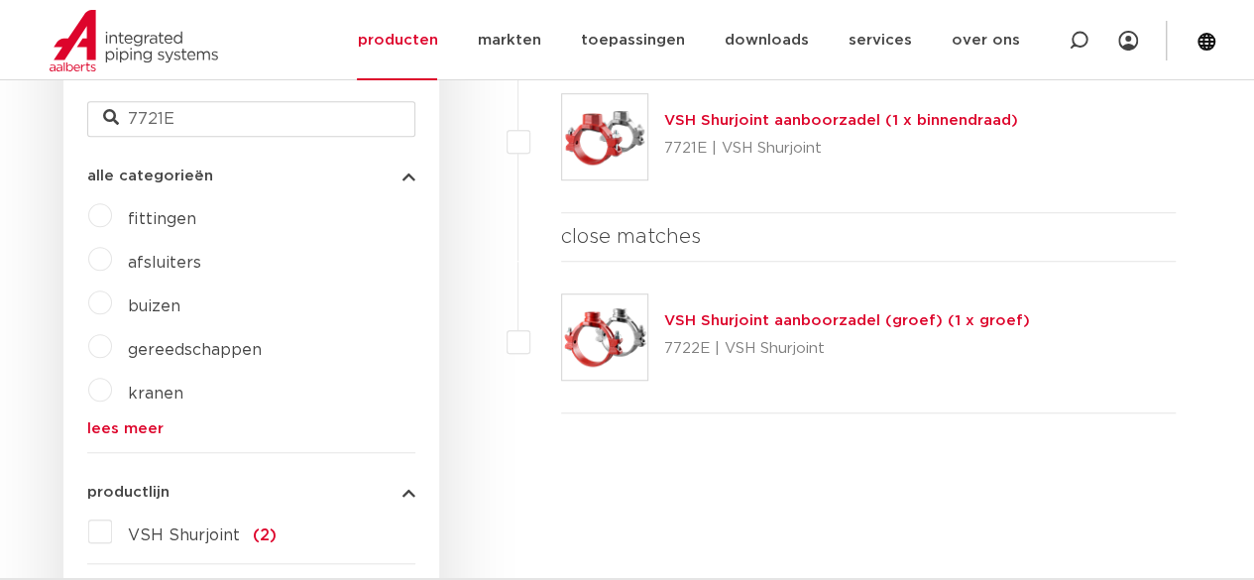
scroll to position [694, 0]
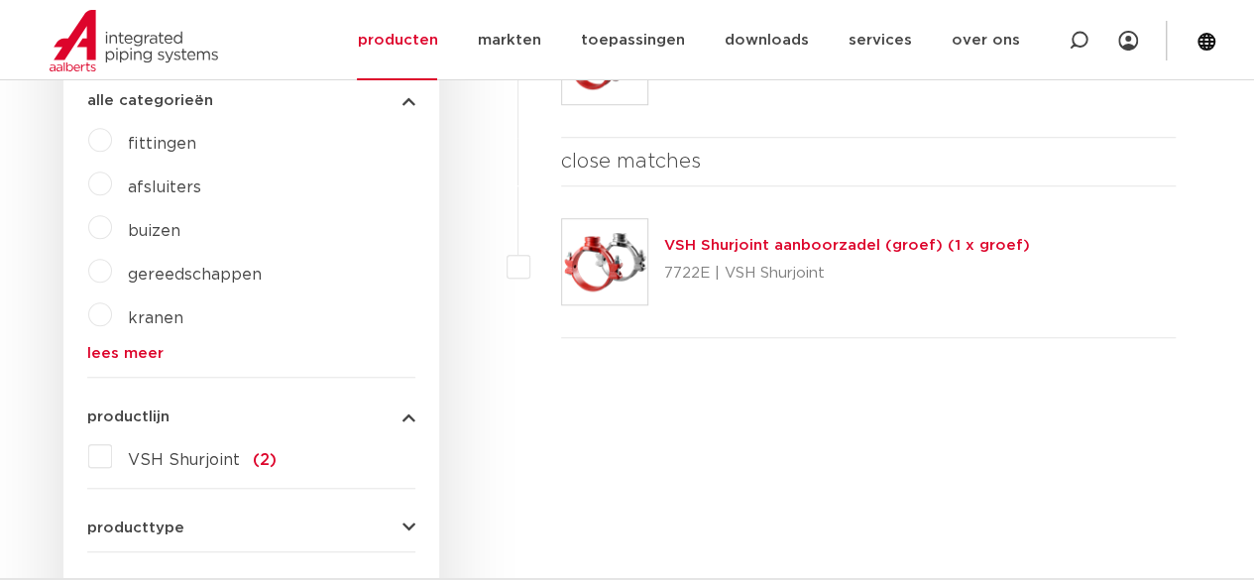
click at [792, 243] on link "VSH Shurjoint aanboorzadel (groef) (1 x groef)" at bounding box center [847, 245] width 366 height 15
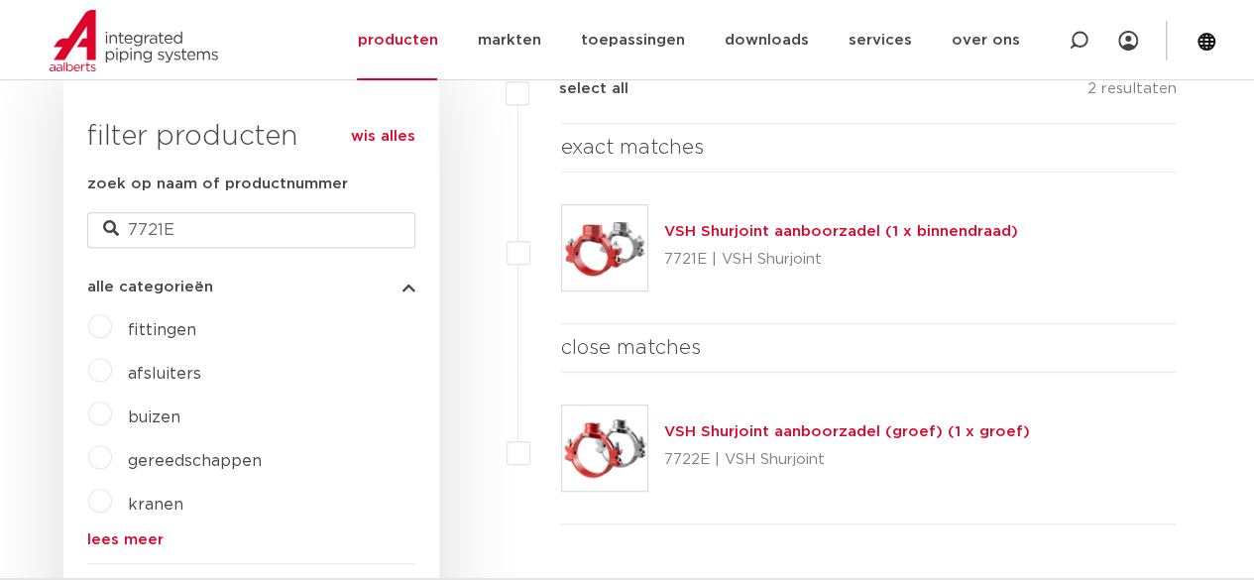
scroll to position [496, 0]
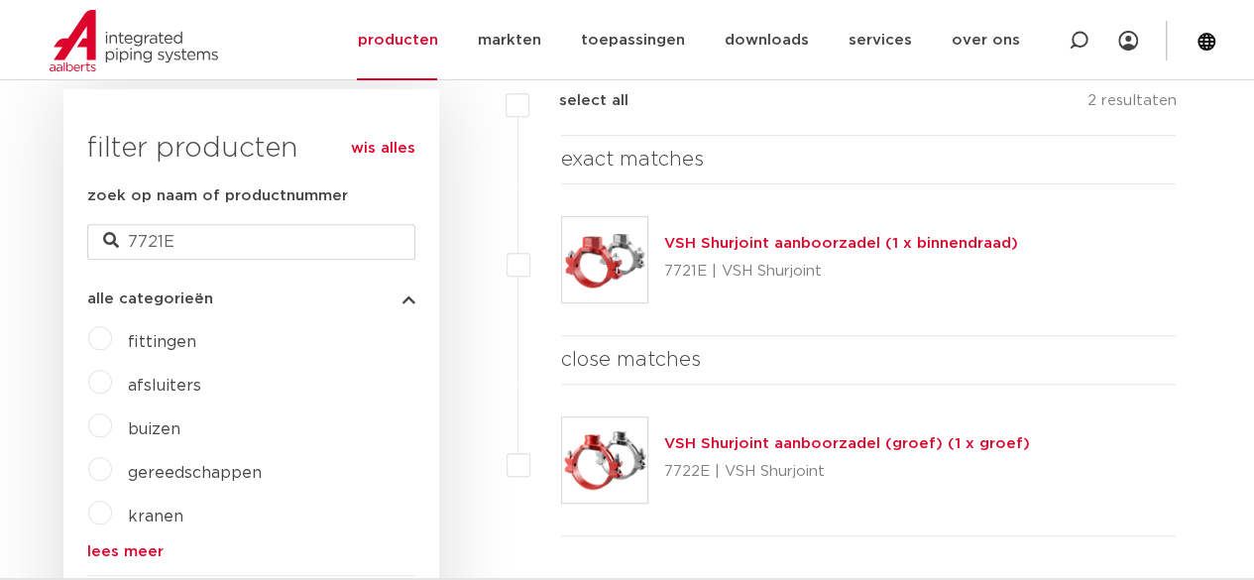
click at [758, 241] on link "VSH Shurjoint aanboorzadel (1 x binnendraad)" at bounding box center [841, 243] width 354 height 15
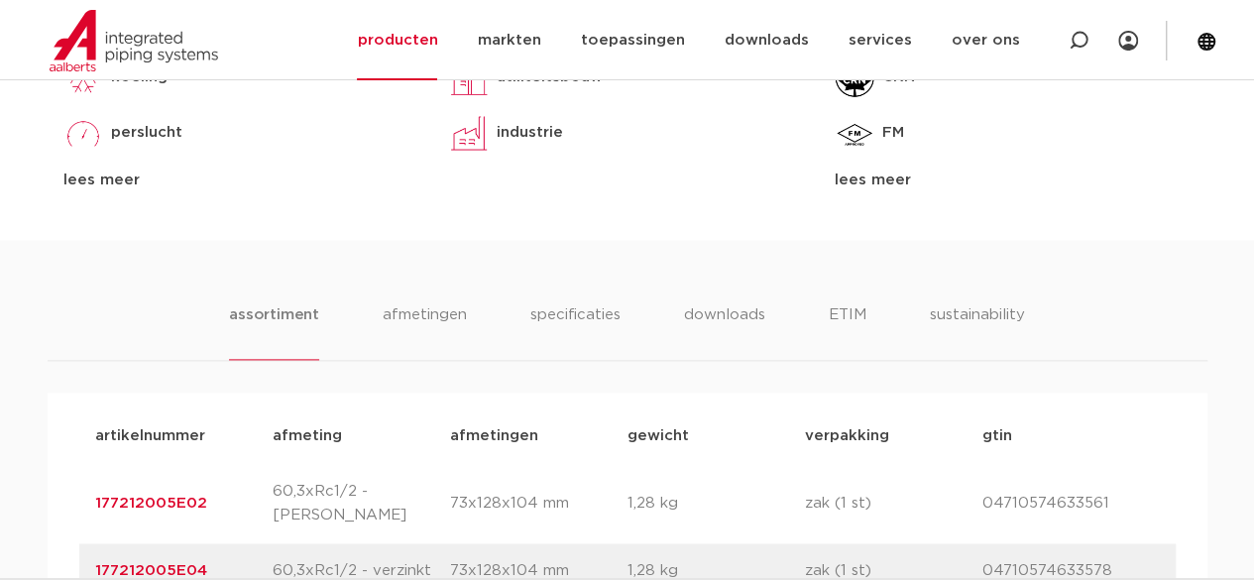
scroll to position [1091, 0]
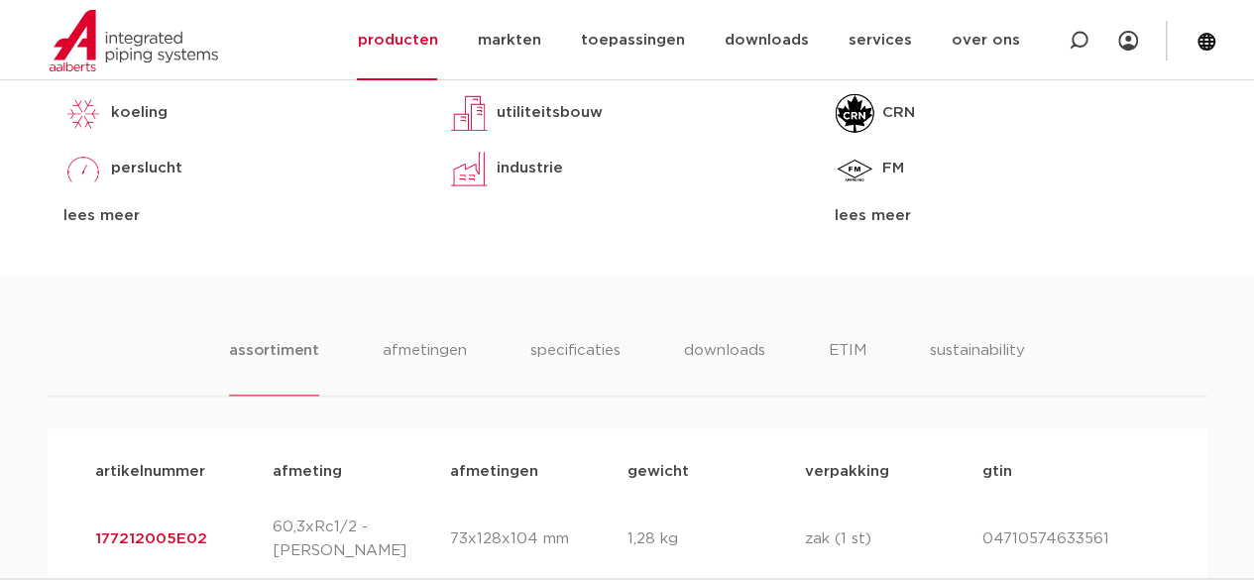
click at [860, 216] on div "lees meer" at bounding box center [1013, 216] width 356 height 24
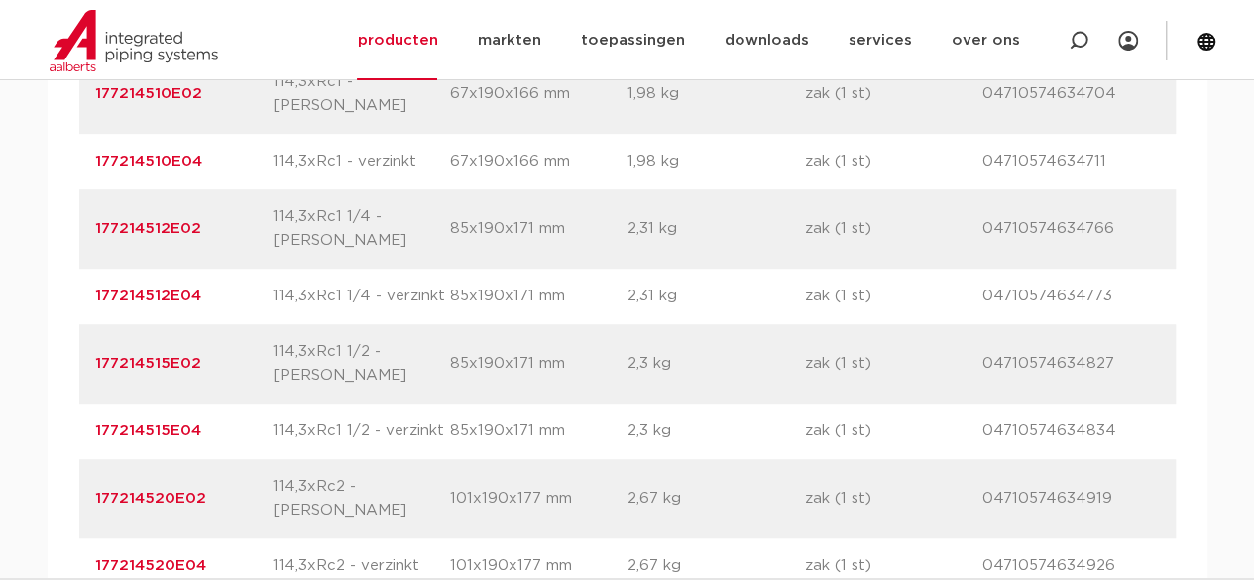
scroll to position [4363, 0]
